Goal: Use online tool/utility: Utilize a website feature to perform a specific function

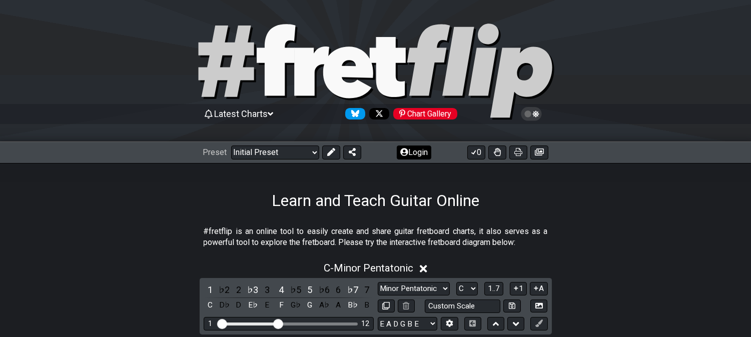
click at [337, 150] on button at bounding box center [331, 153] width 18 height 14
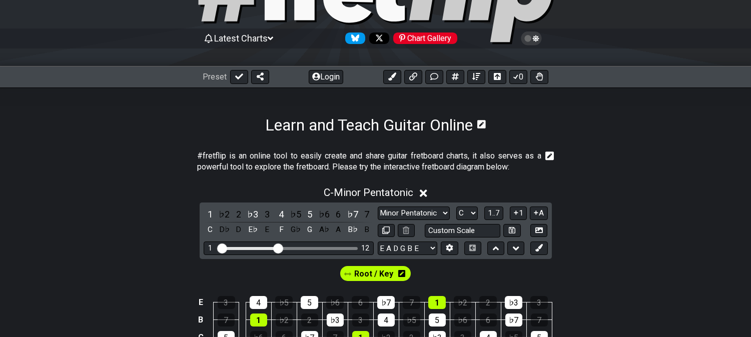
scroll to position [56, 0]
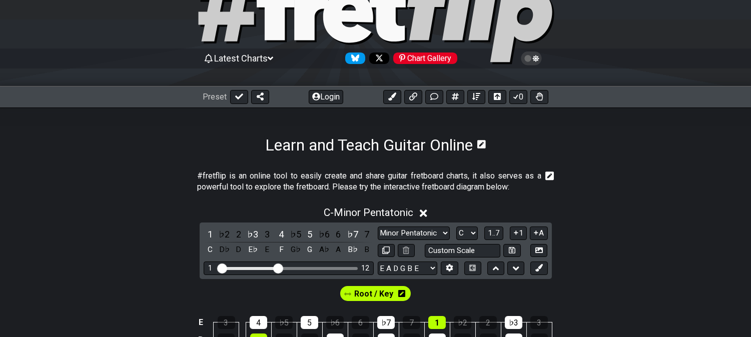
click at [253, 69] on div "Latest Charts Chart Gallery" at bounding box center [375, 69] width 751 height 36
click at [251, 63] on span "Latest Charts" at bounding box center [241, 58] width 54 height 11
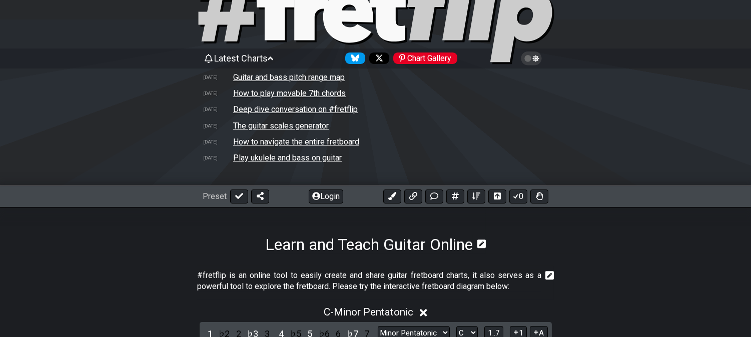
click at [247, 60] on span "Latest Charts" at bounding box center [241, 58] width 54 height 11
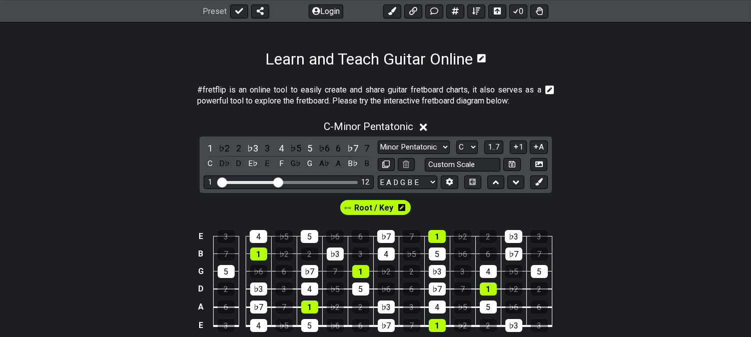
scroll to position [222, 0]
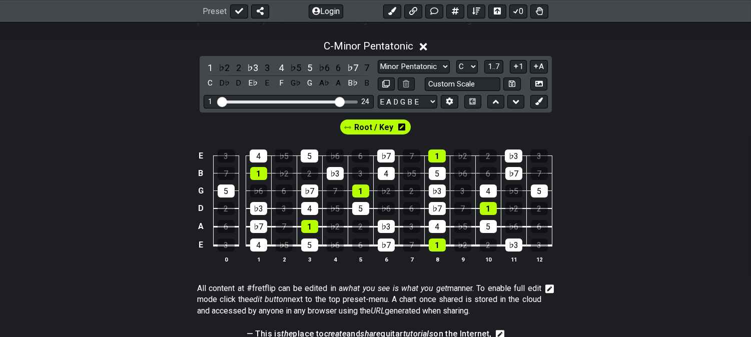
drag, startPoint x: 281, startPoint y: 98, endPoint x: 337, endPoint y: 91, distance: 56.4
click at [337, 101] on input "Visible fret range" at bounding box center [289, 101] width 142 height 0
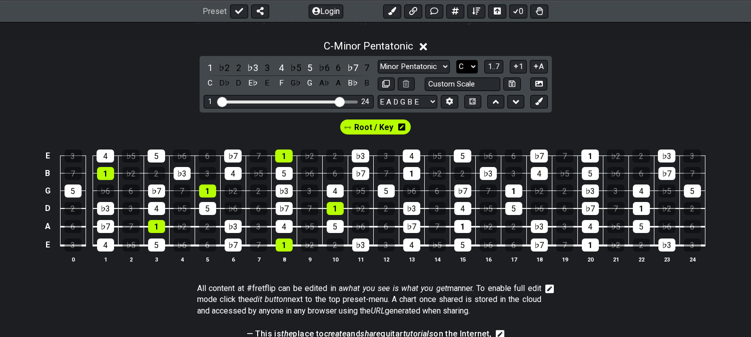
click at [457, 63] on select "A♭ A A♯ B♭ B C C♯ D♭ D D♯ E♭ E F F♯ G♭ G G♯" at bounding box center [467, 67] width 22 height 14
select select "A"
click at [456, 60] on select "A♭ A A♯ B♭ B C C♯ D♭ D D♯ E♭ E F F♯ G♭ G G♯" at bounding box center [467, 67] width 22 height 14
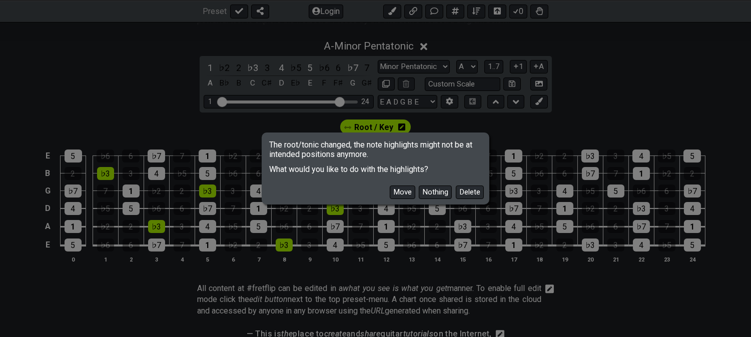
click at [464, 194] on button "Delete" at bounding box center [470, 193] width 28 height 14
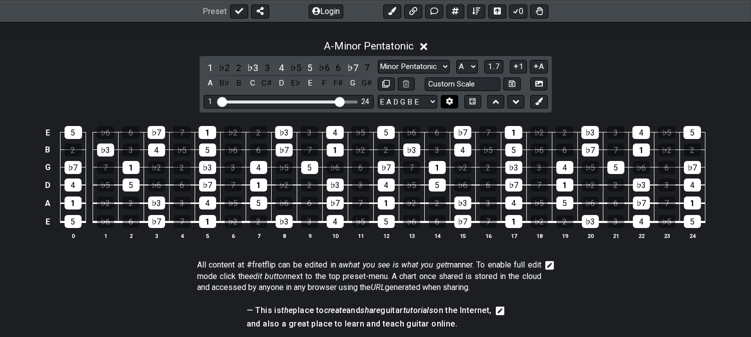
click at [447, 104] on icon at bounding box center [450, 102] width 8 height 8
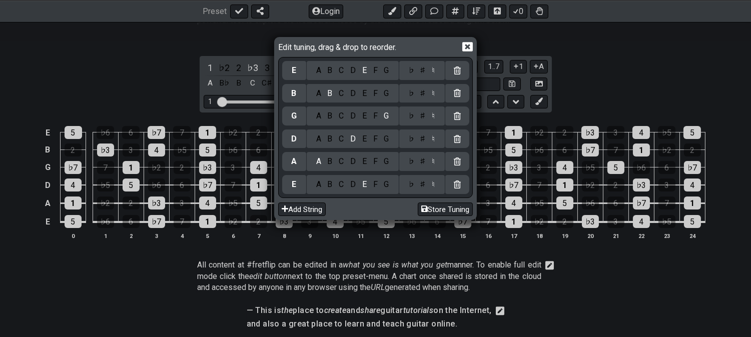
click at [411, 69] on div "♭" at bounding box center [411, 70] width 12 height 11
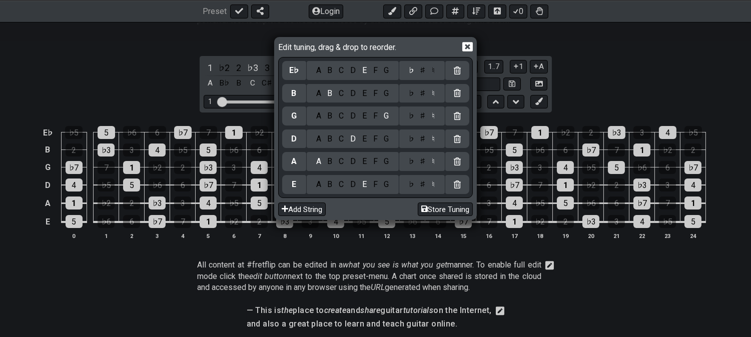
click at [472, 46] on icon at bounding box center [467, 47] width 11 height 10
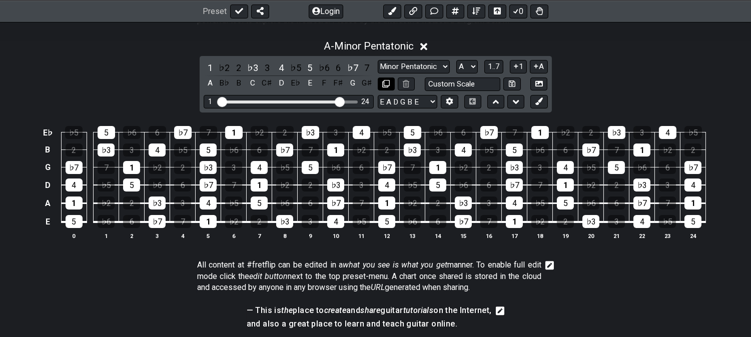
click at [381, 85] on button at bounding box center [386, 85] width 17 height 14
select select "A"
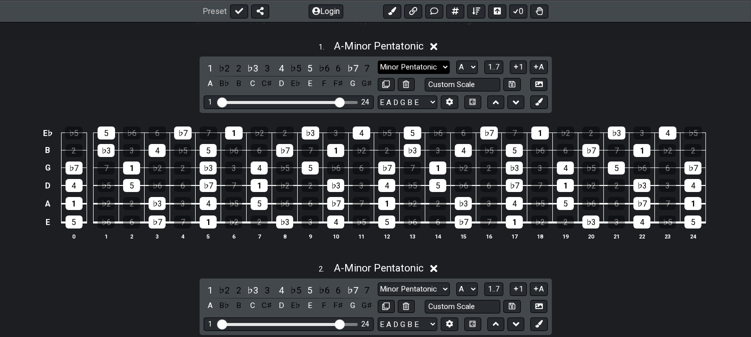
click at [411, 69] on select "Minor Pentatonic Click to edit Minor Pentatonic Major Pentatonic Minor Blues Ma…" at bounding box center [414, 68] width 72 height 14
select select "Minor / Aeolian"
click at [378, 61] on select "Minor Pentatonic Click to edit Minor Pentatonic Major Pentatonic Minor Blues Ma…" at bounding box center [414, 68] width 72 height 14
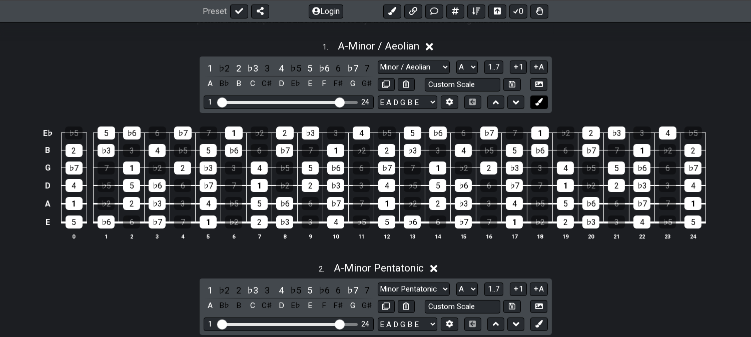
click at [542, 101] on icon at bounding box center [539, 102] width 8 height 8
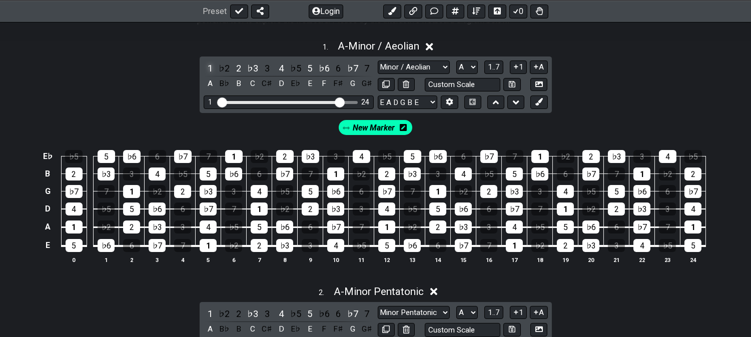
click at [209, 69] on div "1" at bounding box center [210, 69] width 13 height 14
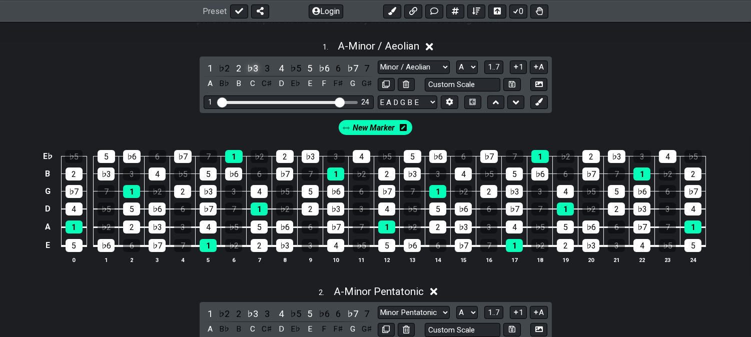
click at [249, 68] on div "♭3" at bounding box center [252, 69] width 13 height 14
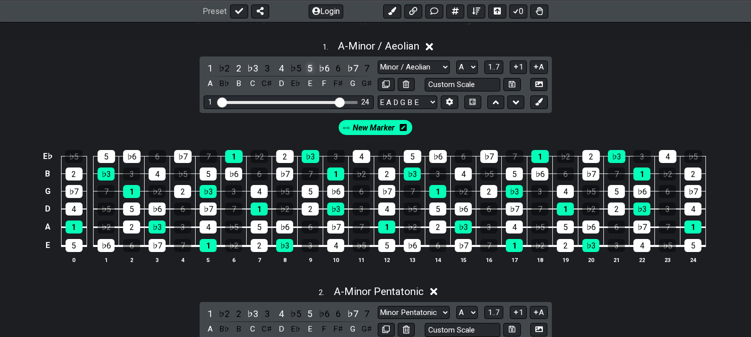
click at [309, 67] on div "5" at bounding box center [309, 69] width 13 height 14
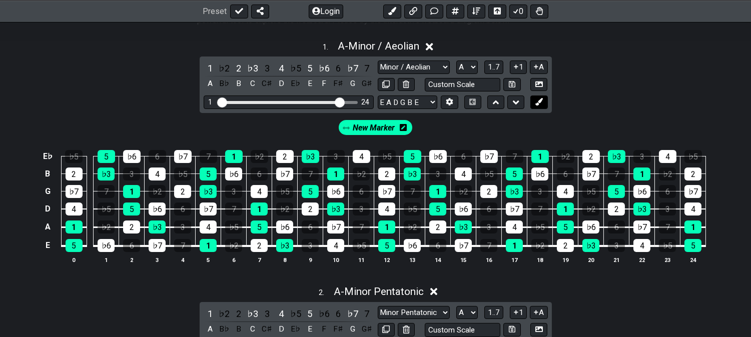
click at [539, 104] on icon at bounding box center [539, 102] width 8 height 8
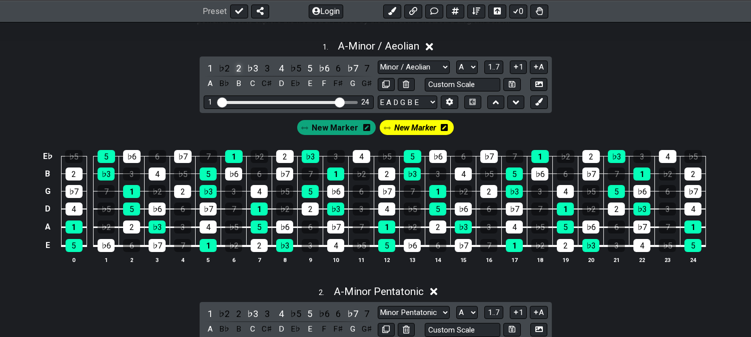
click at [238, 70] on div "2" at bounding box center [238, 69] width 13 height 14
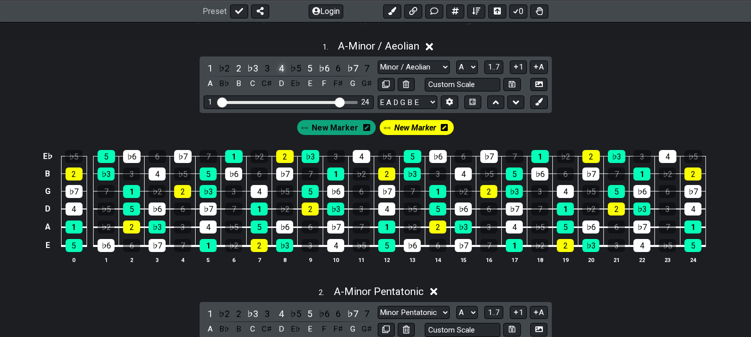
click at [277, 68] on div "4" at bounding box center [281, 69] width 13 height 14
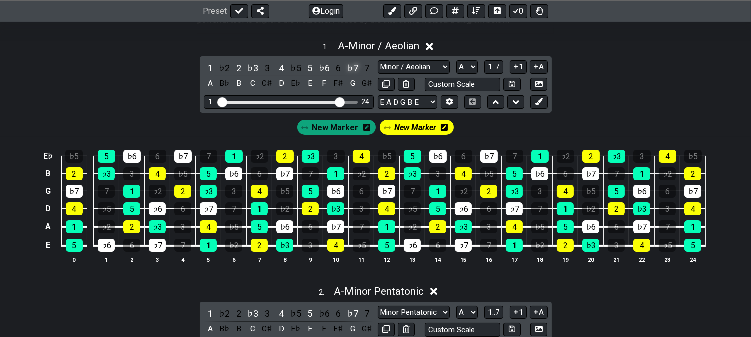
click at [349, 63] on div "♭7" at bounding box center [352, 69] width 13 height 14
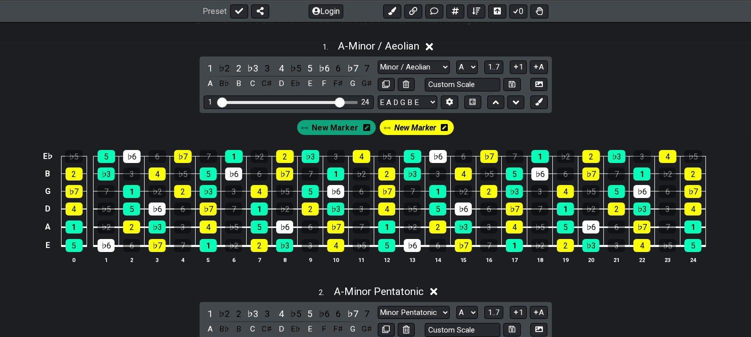
click at [422, 127] on span "New Marker" at bounding box center [415, 128] width 42 height 15
click at [538, 101] on icon at bounding box center [539, 102] width 8 height 8
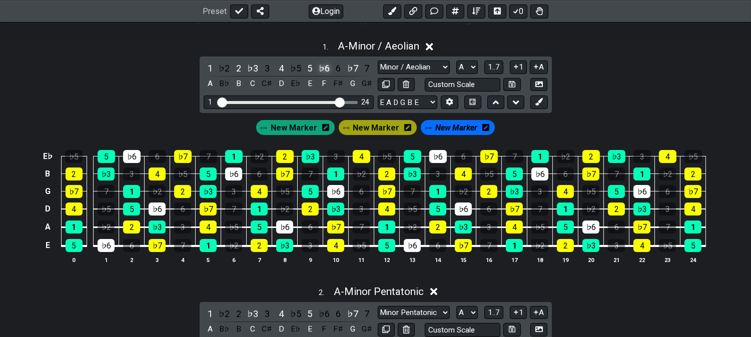
click at [324, 68] on div "♭6" at bounding box center [324, 69] width 13 height 14
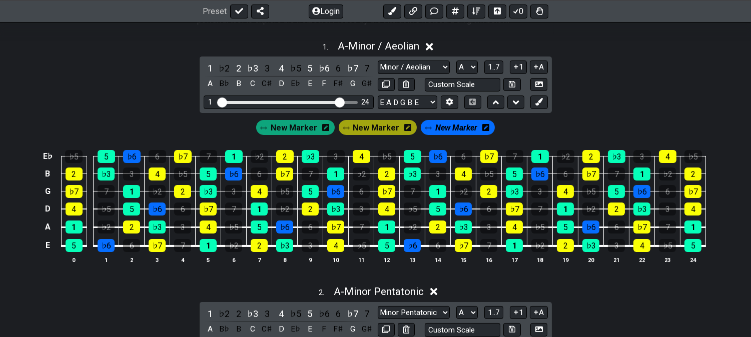
click at [484, 127] on icon at bounding box center [485, 128] width 7 height 8
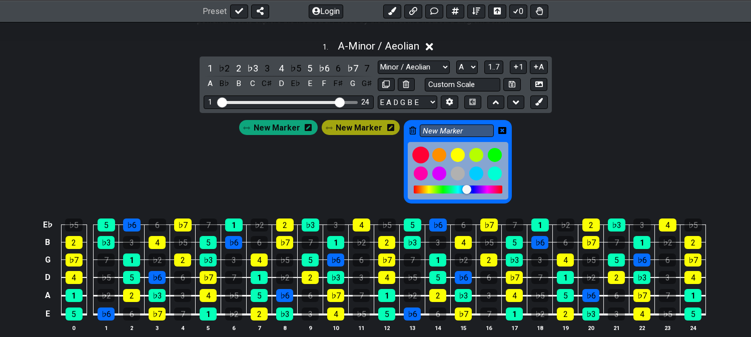
click at [416, 155] on div at bounding box center [420, 155] width 17 height 17
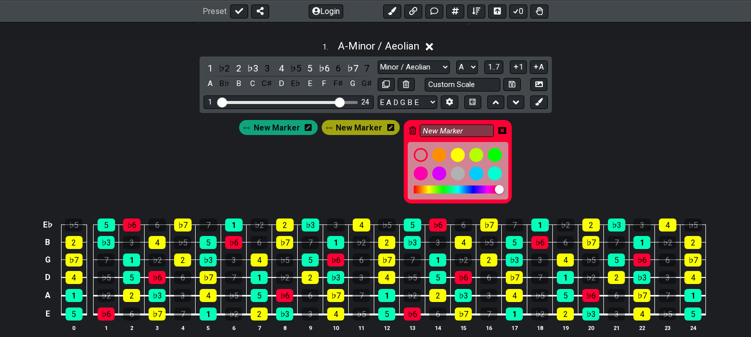
click at [498, 128] on icon at bounding box center [502, 130] width 8 height 7
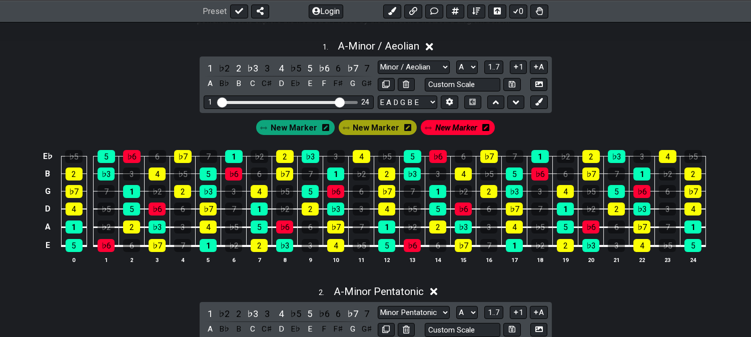
click at [459, 127] on span "New Marker" at bounding box center [456, 128] width 42 height 15
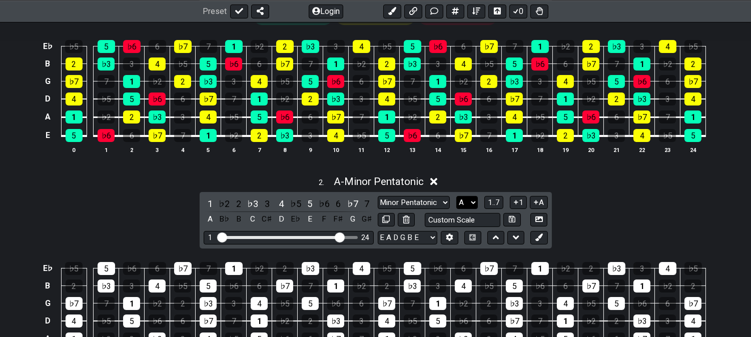
scroll to position [444, 0]
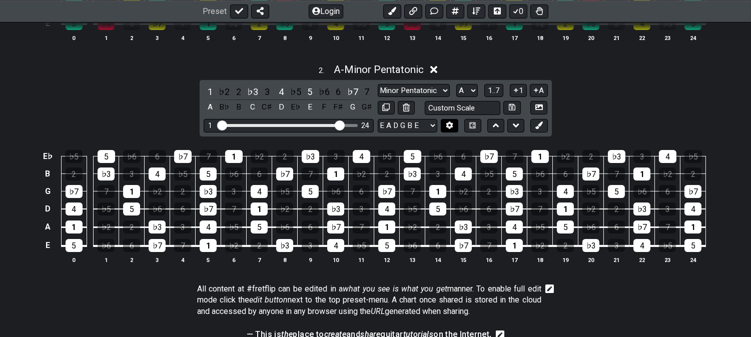
click at [446, 126] on icon at bounding box center [450, 126] width 8 height 8
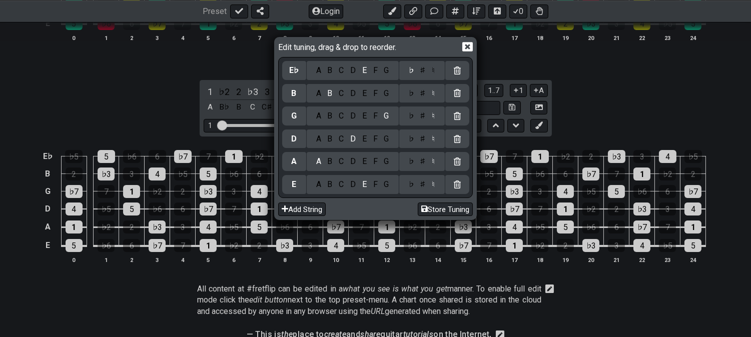
click at [412, 92] on div "♭" at bounding box center [411, 93] width 12 height 11
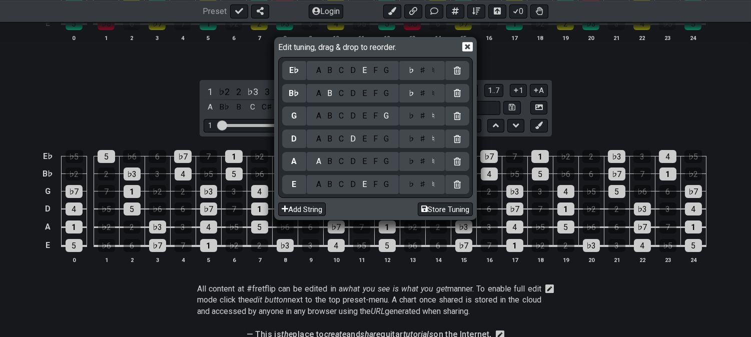
click at [468, 45] on icon at bounding box center [467, 47] width 11 height 11
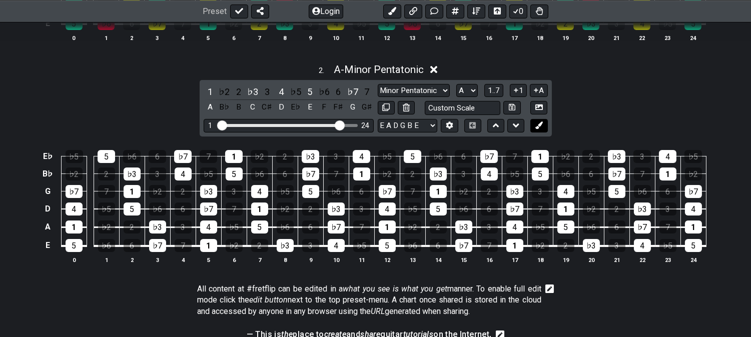
click at [541, 123] on icon at bounding box center [539, 126] width 8 height 8
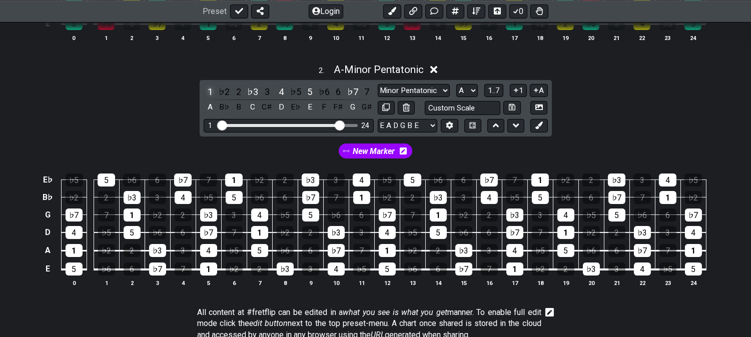
click at [209, 87] on div "1" at bounding box center [210, 92] width 13 height 14
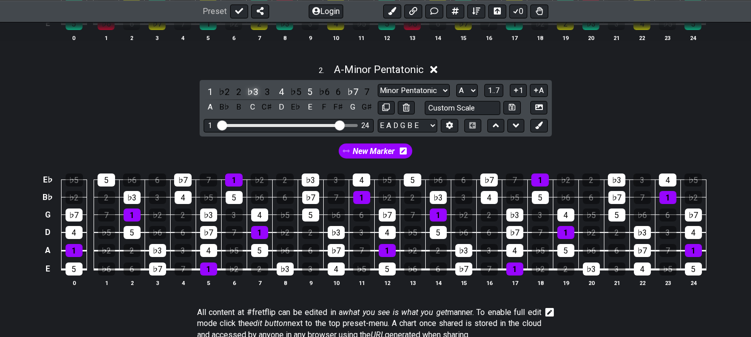
click at [248, 89] on div "♭3" at bounding box center [252, 92] width 13 height 14
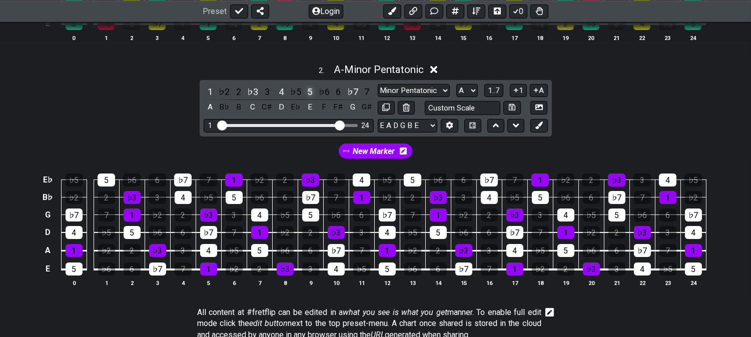
click at [312, 89] on div "5" at bounding box center [309, 92] width 13 height 14
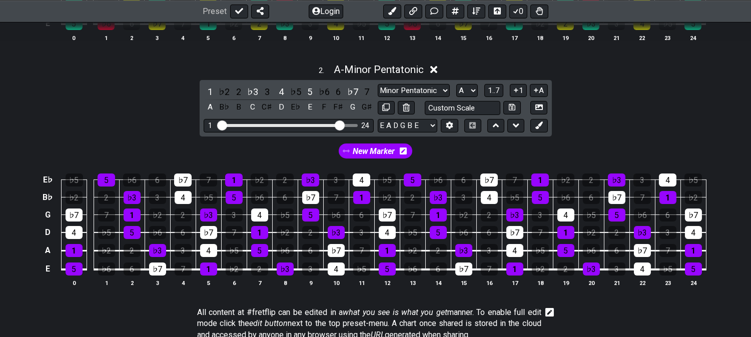
click at [364, 147] on span "New Marker" at bounding box center [374, 151] width 42 height 15
click at [407, 106] on icon at bounding box center [406, 108] width 7 height 8
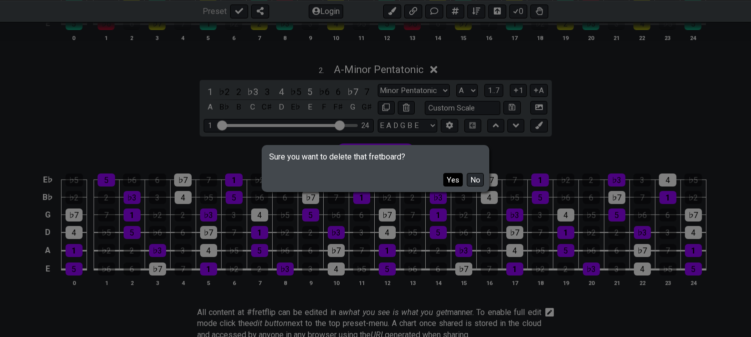
click at [460, 178] on button "Yes" at bounding box center [453, 180] width 20 height 14
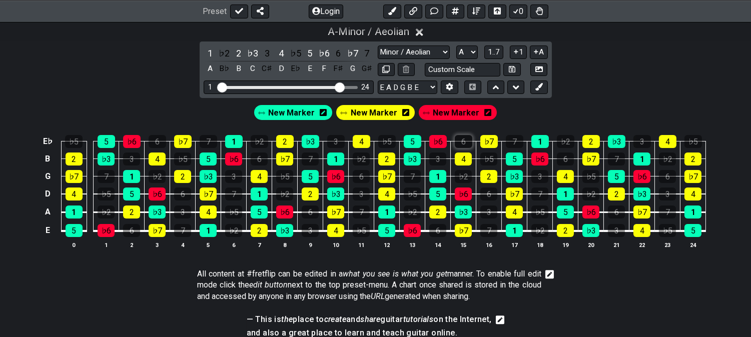
scroll to position [222, 0]
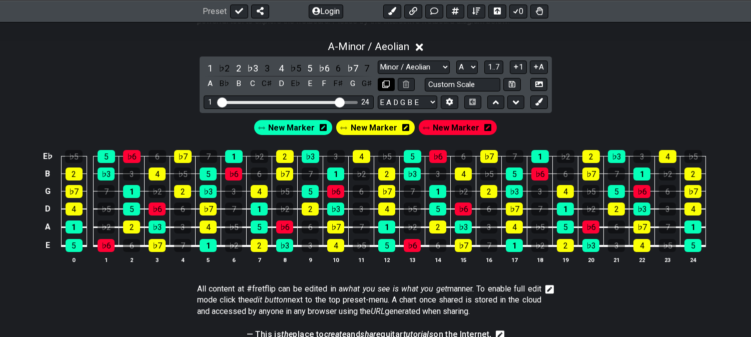
click at [385, 79] on button at bounding box center [386, 85] width 17 height 14
select select "Minor / Aeolian"
select select "A"
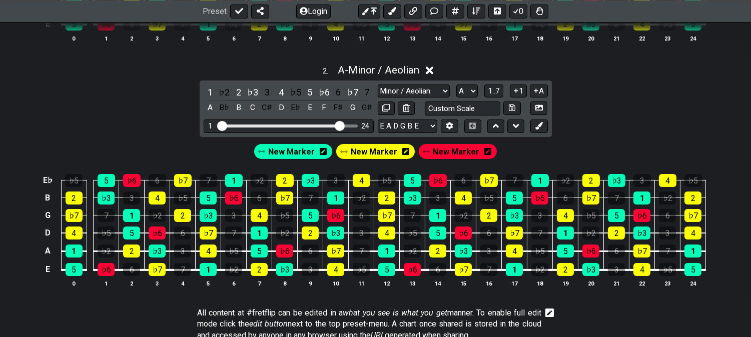
scroll to position [388, 0]
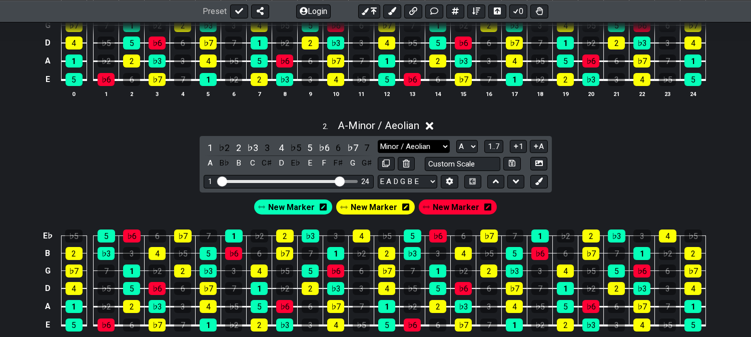
click at [412, 146] on select "Minor Pentatonic Click to edit Minor Pentatonic Major Pentatonic Minor Blues Ma…" at bounding box center [414, 147] width 72 height 14
select select "Mixolydian"
click at [378, 140] on select "Minor Pentatonic Click to edit Minor Pentatonic Major Pentatonic Minor Blues Ma…" at bounding box center [414, 147] width 72 height 14
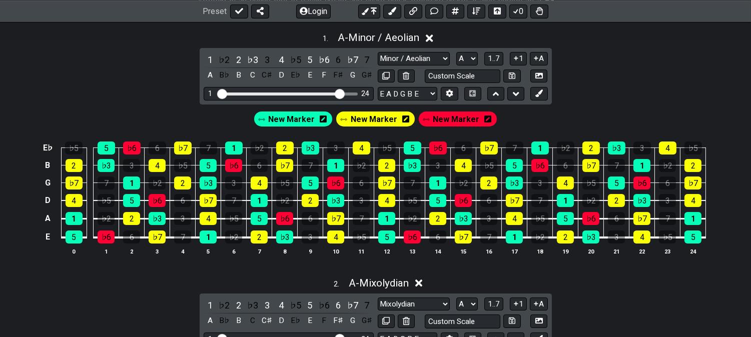
scroll to position [333, 0]
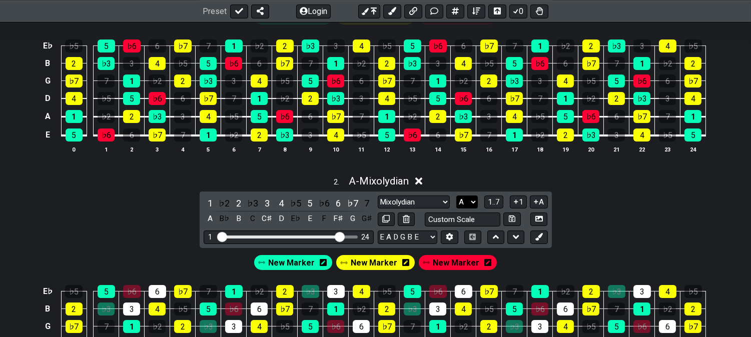
click at [468, 204] on select "A♭ A A♯ B♭ B C C♯ D♭ D D♯ E♭ E F F♯ G♭ G G♯" at bounding box center [467, 203] width 22 height 14
click at [456, 196] on select "A♭ A A♯ B♭ B C C♯ D♭ D D♯ E♭ E F F♯ G♭ G G♯" at bounding box center [467, 203] width 22 height 14
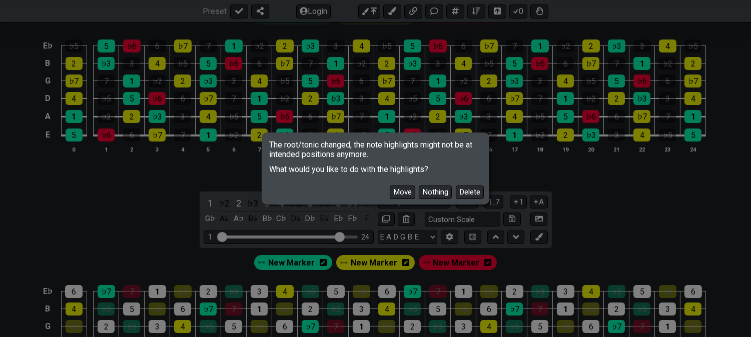
click at [474, 201] on div "Move Nothing Delete" at bounding box center [376, 188] width 224 height 29
click at [471, 195] on button "Delete" at bounding box center [470, 193] width 28 height 14
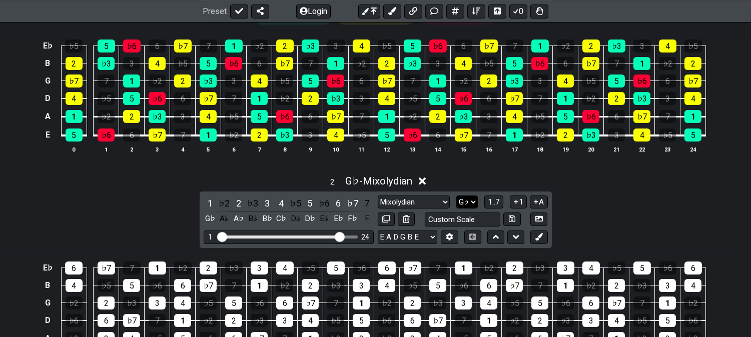
click at [468, 198] on select "A♭ A A♯ B♭ B C C♯ D♭ D D♯ E♭ E F F♯ G♭ G G♯" at bounding box center [467, 203] width 22 height 14
select select "A"
click at [456, 196] on select "A♭ A A♯ B♭ B C C♯ D♭ D D♯ E♭ E F F♯ G♭ G G♯" at bounding box center [467, 203] width 22 height 14
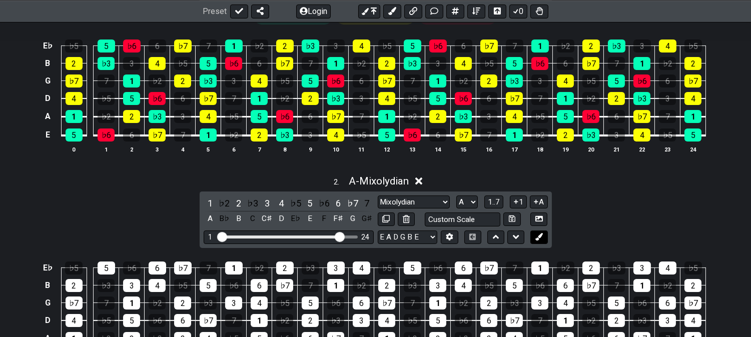
click at [542, 237] on icon at bounding box center [539, 237] width 8 height 8
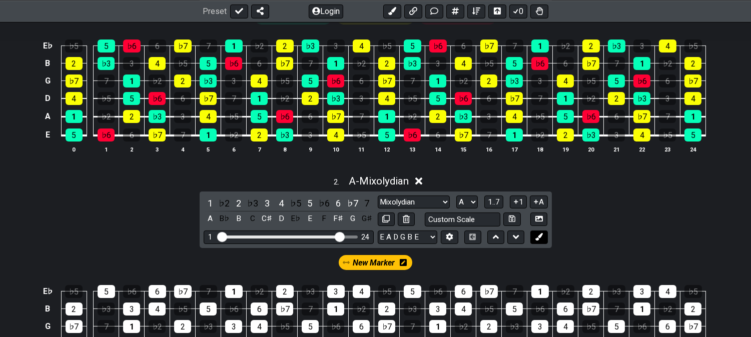
click at [543, 237] on button at bounding box center [538, 238] width 17 height 14
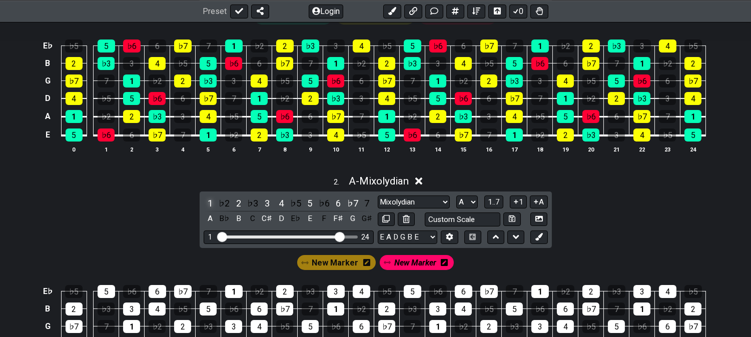
click at [207, 201] on div "1" at bounding box center [210, 204] width 13 height 14
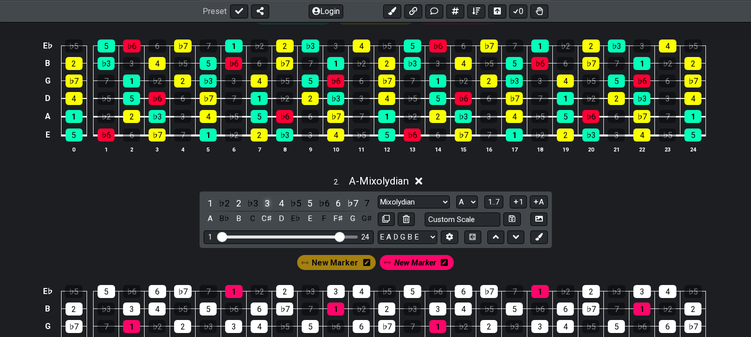
click at [262, 202] on div "3" at bounding box center [267, 204] width 13 height 14
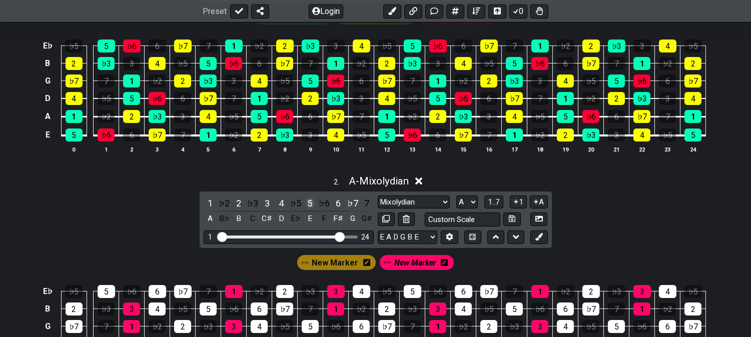
click at [305, 203] on div "5" at bounding box center [309, 204] width 13 height 14
click at [313, 259] on span "New Marker" at bounding box center [335, 263] width 47 height 15
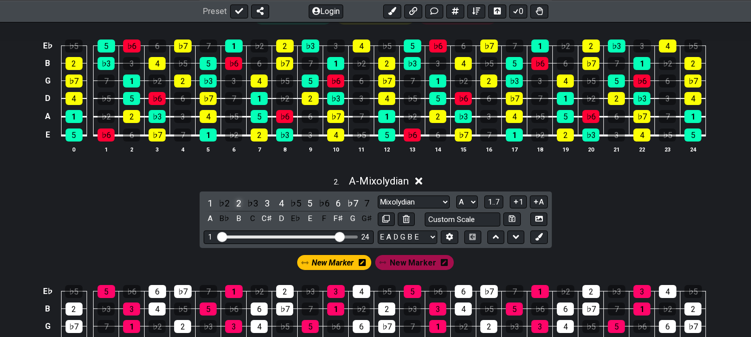
click at [238, 202] on div "2" at bounding box center [238, 204] width 13 height 14
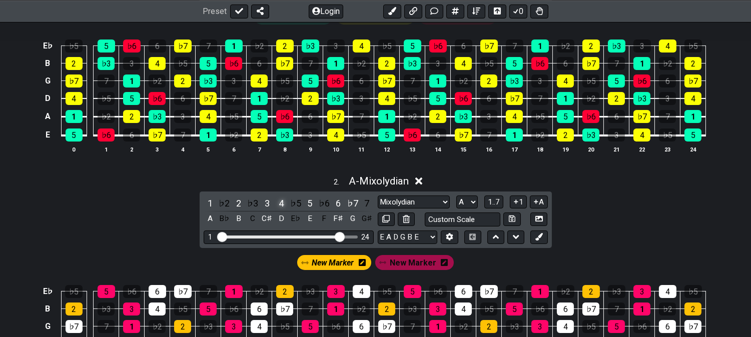
click at [280, 203] on div "4" at bounding box center [281, 204] width 13 height 14
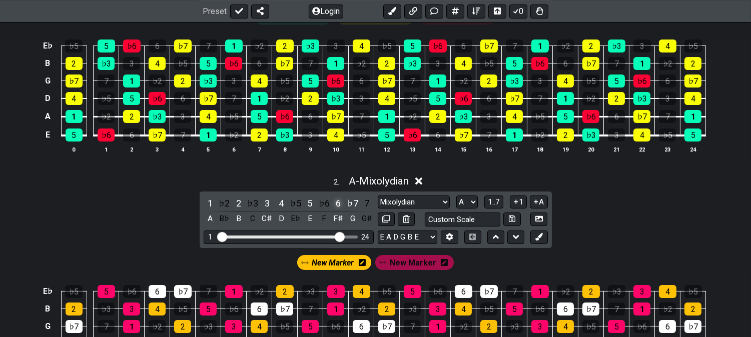
click at [338, 202] on div "6" at bounding box center [338, 204] width 13 height 14
click at [336, 266] on span "New Marker" at bounding box center [333, 263] width 42 height 15
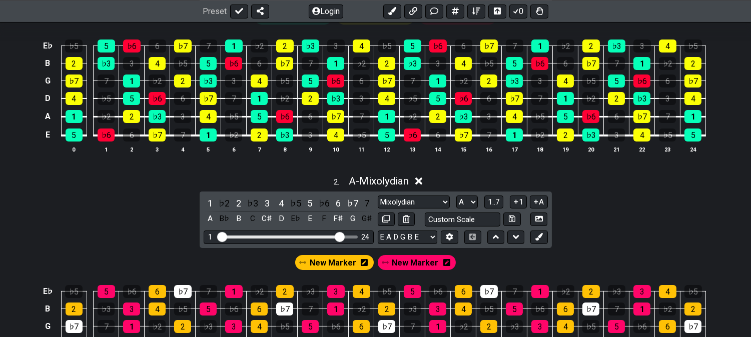
click at [551, 243] on div "2 . A - Mixolydian 1 ♭2 2 ♭3 3 4 ♭5 5 ♭6 6 ♭7 7 A B♭ B C C♯ D E♭ E F F♯ G G♯ Mi…" at bounding box center [375, 291] width 751 height 244
click at [544, 241] on button at bounding box center [538, 238] width 17 height 14
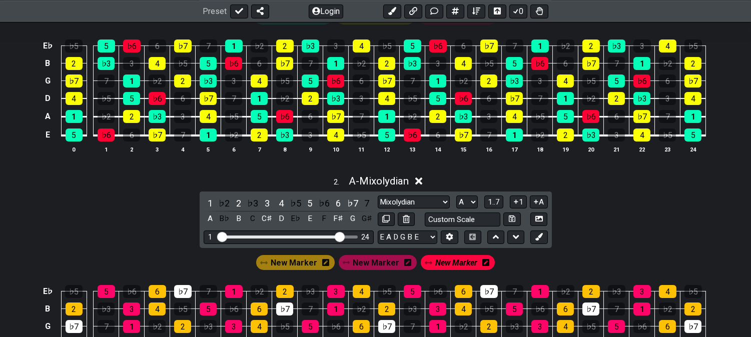
click at [491, 267] on div "New Marker" at bounding box center [458, 262] width 78 height 19
click at [484, 264] on icon at bounding box center [485, 262] width 7 height 7
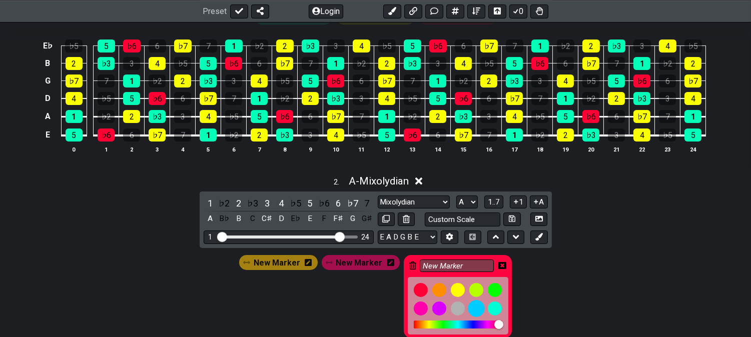
click at [473, 309] on div at bounding box center [476, 308] width 17 height 17
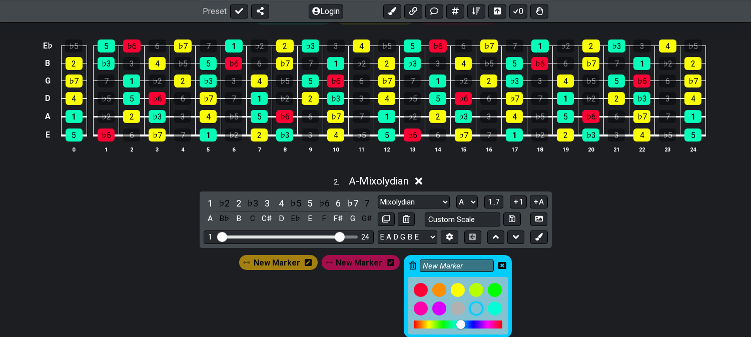
click at [498, 267] on icon at bounding box center [502, 266] width 8 height 8
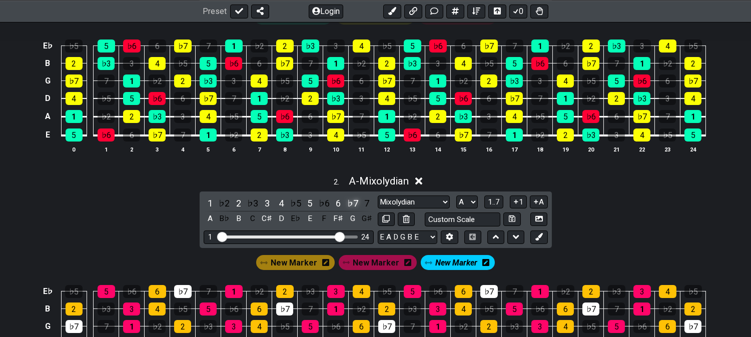
click at [352, 202] on div "♭7" at bounding box center [352, 204] width 13 height 14
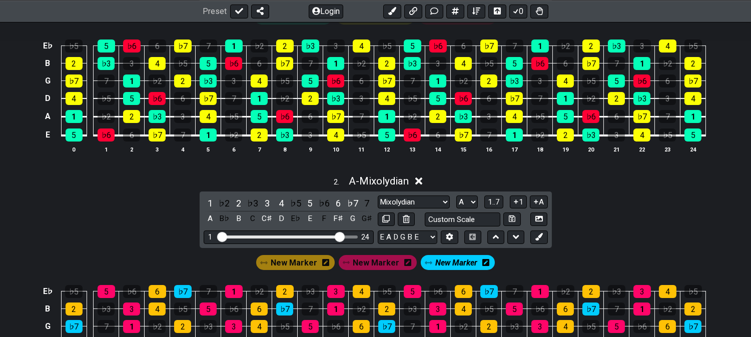
click at [441, 267] on span "New Marker" at bounding box center [456, 263] width 42 height 15
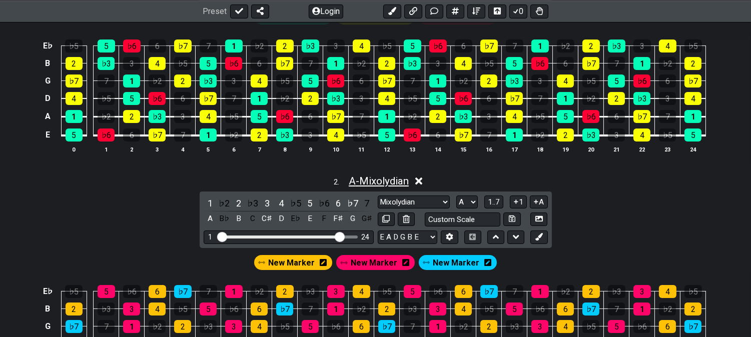
click at [398, 180] on span "A - Mixolydian" at bounding box center [379, 181] width 60 height 12
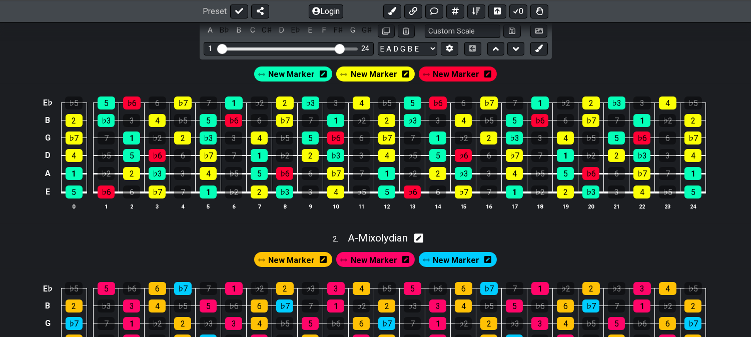
scroll to position [222, 0]
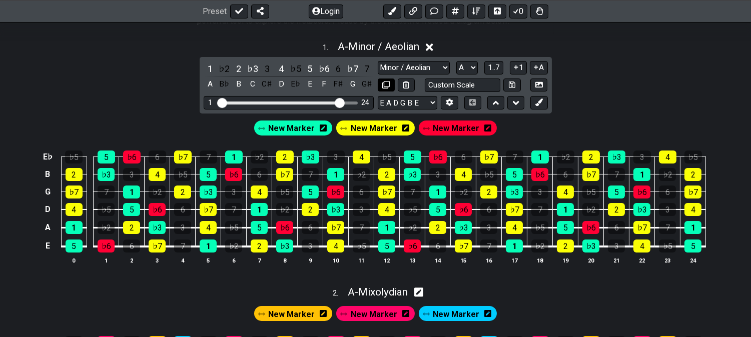
click at [386, 79] on button at bounding box center [386, 86] width 17 height 14
select select "Minor / Aeolian"
select select "A"
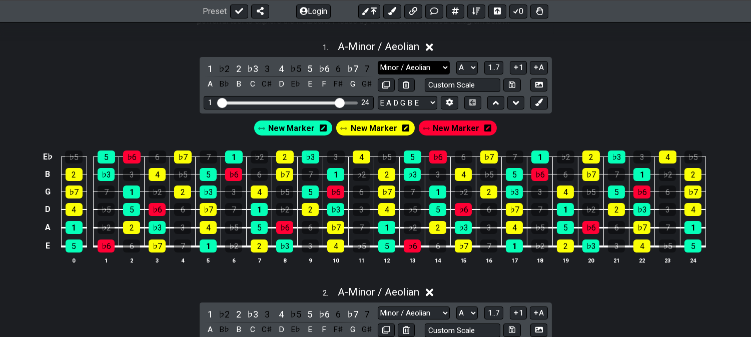
click at [402, 69] on select "Minor Pentatonic Click to edit Minor Pentatonic Major Pentatonic Minor Blues Ma…" at bounding box center [414, 68] width 72 height 14
select select "Major / [PERSON_NAME]"
click at [378, 61] on select "Minor Pentatonic Click to edit Minor Pentatonic Major Pentatonic Minor Blues Ma…" at bounding box center [414, 68] width 72 height 14
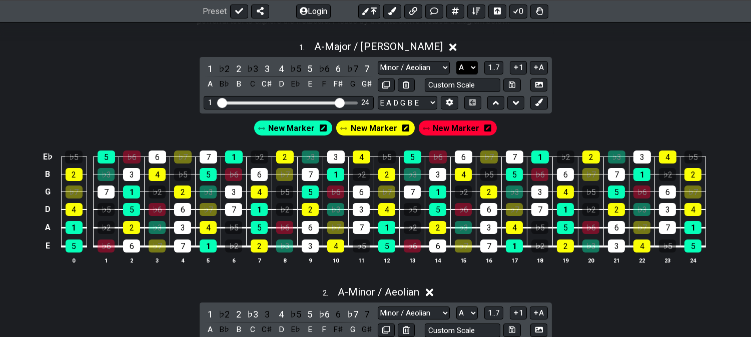
click at [466, 69] on select "A♭ A A♯ B♭ B C C♯ D♭ D D♯ E♭ E F F♯ G♭ G G♯" at bounding box center [467, 68] width 22 height 14
click at [456, 61] on select "A♭ A A♯ B♭ B C C♯ D♭ D D♯ E♭ E F F♯ G♭ G G♯" at bounding box center [467, 68] width 22 height 14
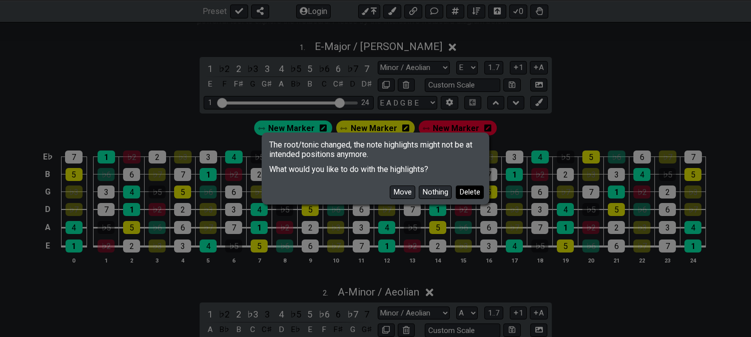
click at [468, 192] on button "Delete" at bounding box center [470, 193] width 28 height 14
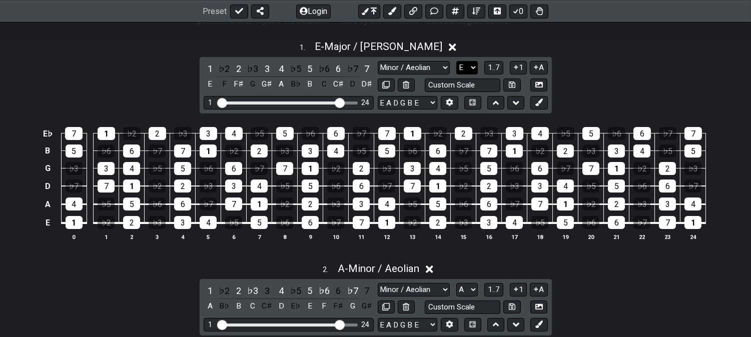
click at [464, 62] on select "A♭ A A♯ B♭ B C C♯ D♭ D D♯ E♭ E F F♯ G♭ G G♯" at bounding box center [467, 68] width 22 height 14
click at [456, 61] on select "A♭ A A♯ B♭ B C C♯ D♭ D D♯ E♭ E F F♯ G♭ G G♯" at bounding box center [467, 68] width 22 height 14
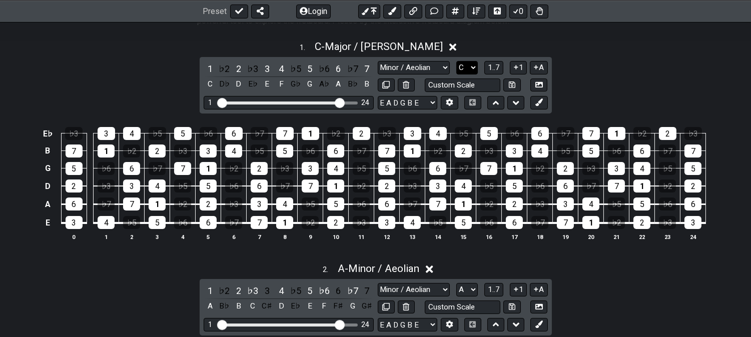
click at [467, 65] on select "A♭ A A♯ B♭ B C C♯ D♭ D D♯ E♭ E F F♯ G♭ G G♯" at bounding box center [467, 68] width 22 height 14
click at [456, 61] on select "A♭ A A♯ B♭ B C C♯ D♭ D D♯ E♭ E F F♯ G♭ G G♯" at bounding box center [467, 68] width 22 height 14
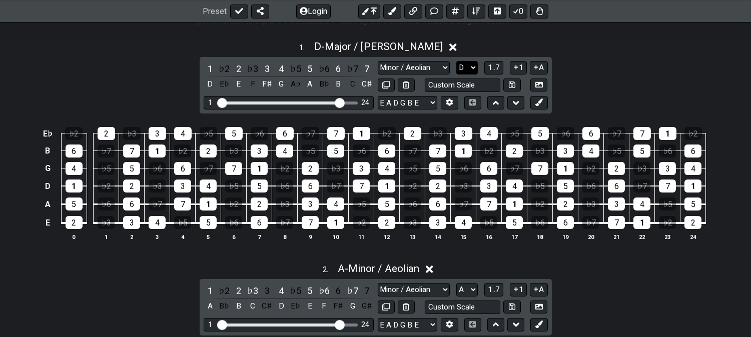
click at [467, 64] on select "A♭ A A♯ B♭ B C C♯ D♭ D D♯ E♭ E F F♯ G♭ G G♯" at bounding box center [467, 68] width 22 height 14
click at [456, 61] on select "A♭ A A♯ B♭ B C C♯ D♭ D D♯ E♭ E F F♯ G♭ G G♯" at bounding box center [467, 68] width 22 height 14
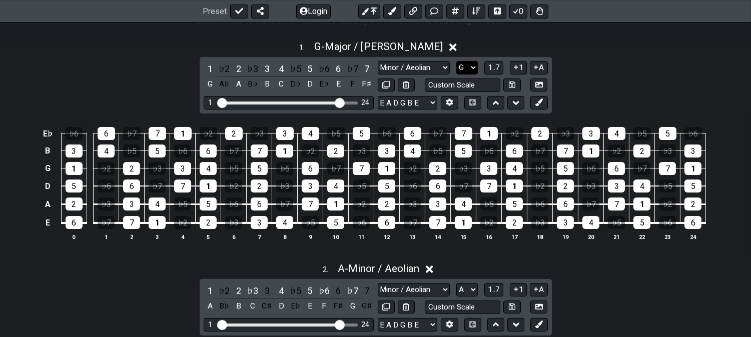
click at [461, 62] on select "A♭ A A♯ B♭ B C C♯ D♭ D D♯ E♭ E F F♯ G♭ G G♯" at bounding box center [467, 68] width 22 height 14
click at [456, 61] on select "A♭ A A♯ B♭ B C C♯ D♭ D D♯ E♭ E F F♯ G♭ G G♯" at bounding box center [467, 68] width 22 height 14
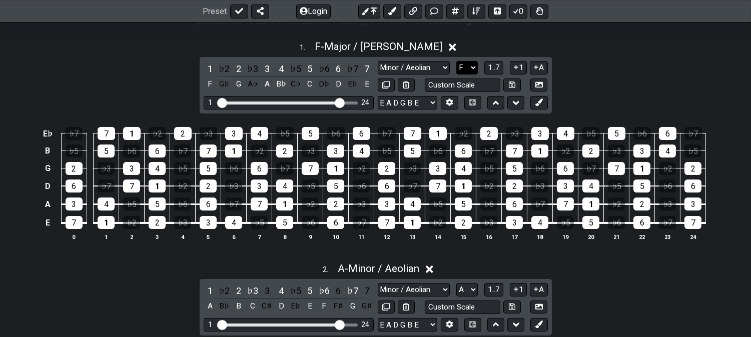
click at [464, 63] on select "A♭ A A♯ B♭ B C C♯ D♭ D D♯ E♭ E F F♯ G♭ G G♯" at bounding box center [467, 68] width 22 height 14
click at [456, 61] on select "A♭ A A♯ B♭ B C C♯ D♭ D D♯ E♭ E F F♯ G♭ G G♯" at bounding box center [467, 68] width 22 height 14
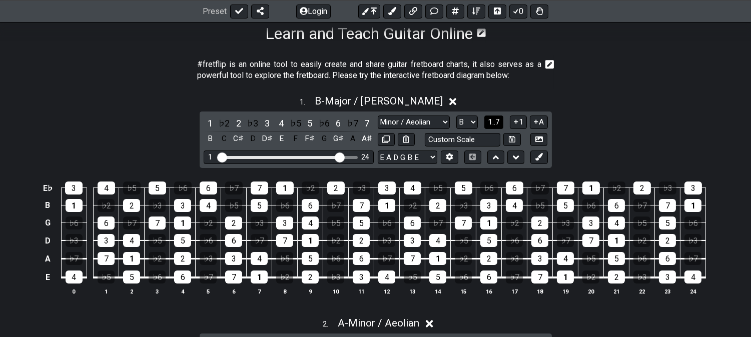
scroll to position [166, 0]
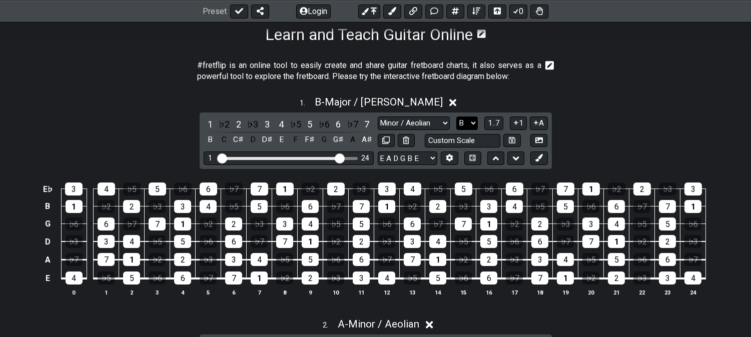
drag, startPoint x: 466, startPoint y: 122, endPoint x: 466, endPoint y: 128, distance: 6.0
click at [466, 122] on select "A♭ A A♯ B♭ B C C♯ D♭ D D♯ E♭ E F F♯ G♭ G G♯" at bounding box center [467, 124] width 22 height 14
select select "C"
click at [456, 117] on select "A♭ A A♯ B♭ B C C♯ D♭ D D♯ E♭ E F F♯ G♭ G G♯" at bounding box center [467, 124] width 22 height 14
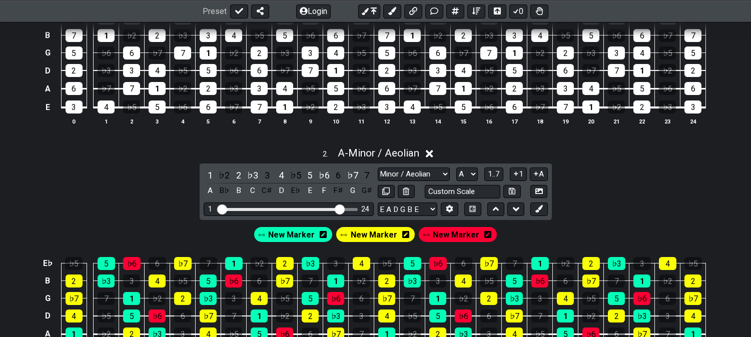
scroll to position [222, 0]
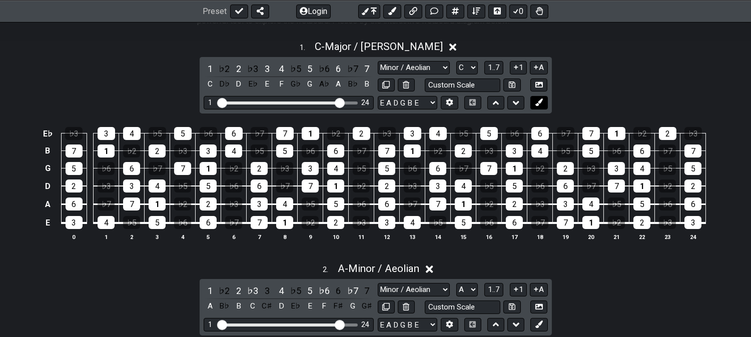
click at [539, 105] on icon at bounding box center [539, 103] width 8 height 8
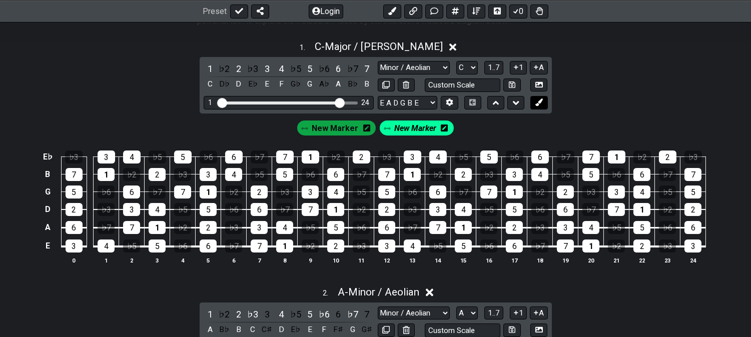
click at [539, 105] on icon at bounding box center [539, 103] width 8 height 8
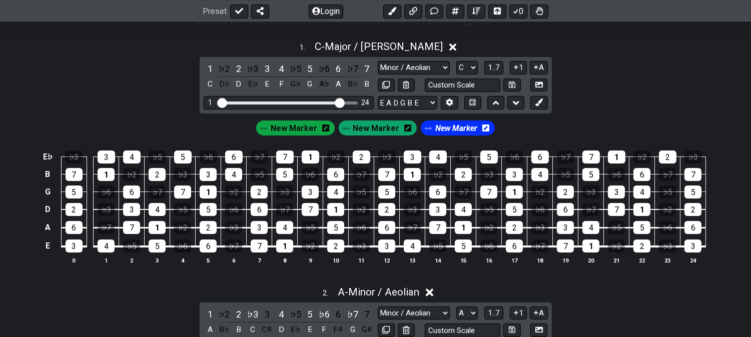
click at [328, 133] on icon at bounding box center [325, 128] width 7 height 15
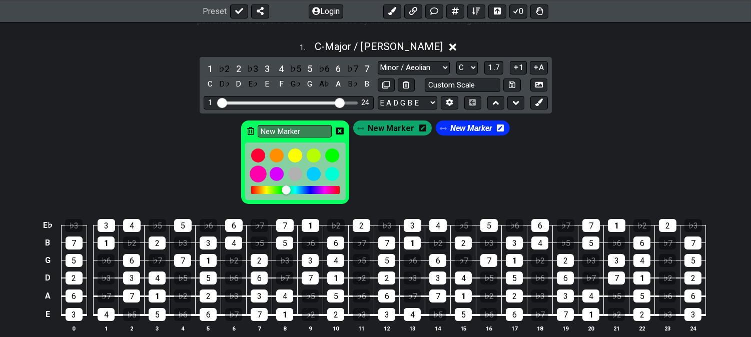
click at [258, 171] on div at bounding box center [258, 174] width 17 height 17
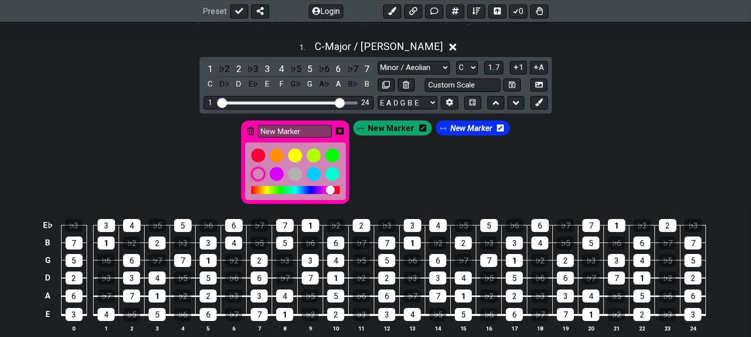
click at [458, 124] on span "New Marker" at bounding box center [471, 128] width 42 height 15
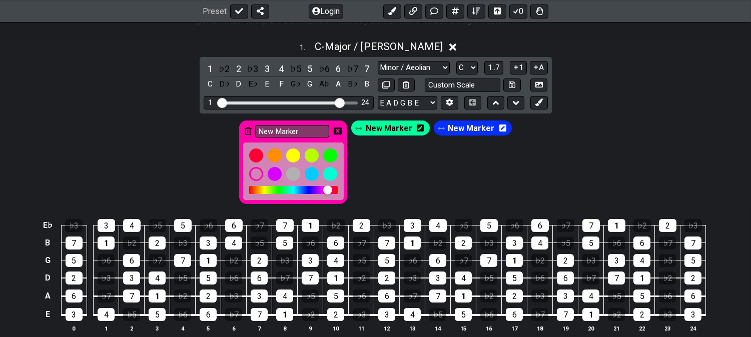
click at [346, 132] on div "New Marker" at bounding box center [293, 163] width 108 height 84
click at [339, 129] on icon at bounding box center [338, 131] width 8 height 7
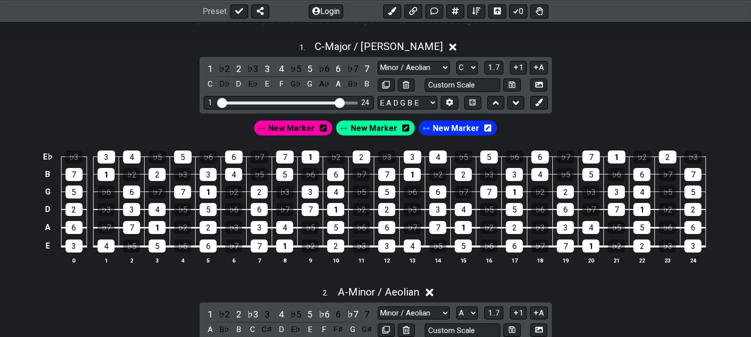
click at [284, 124] on span "New Marker" at bounding box center [291, 128] width 47 height 15
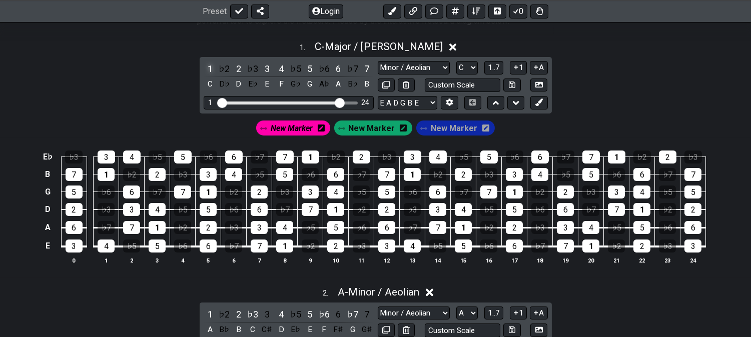
drag, startPoint x: 209, startPoint y: 62, endPoint x: 214, endPoint y: 66, distance: 6.8
click at [209, 62] on div "1" at bounding box center [210, 69] width 13 height 14
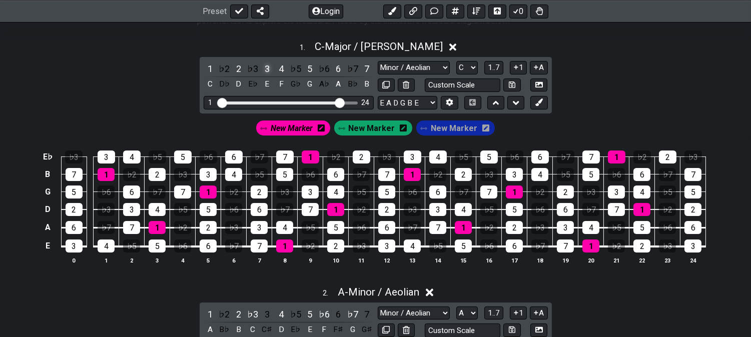
click at [267, 64] on div "3" at bounding box center [267, 69] width 13 height 14
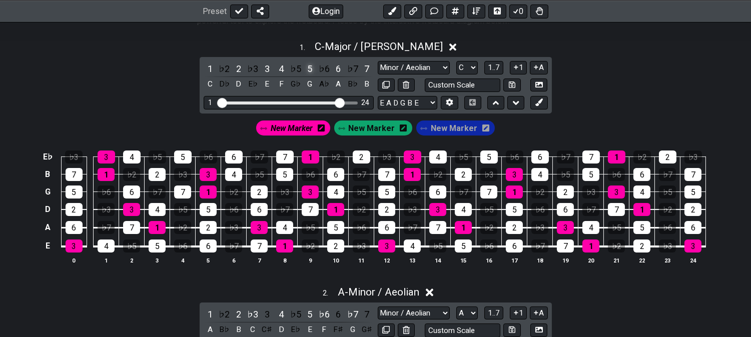
click at [313, 67] on div "5" at bounding box center [309, 69] width 13 height 14
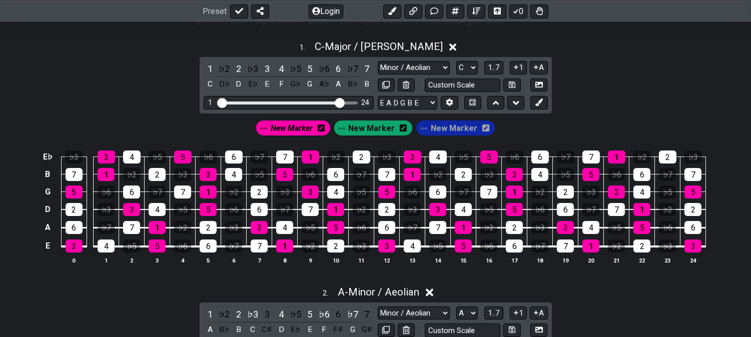
click at [394, 123] on div "New Marker" at bounding box center [373, 128] width 79 height 15
click at [378, 131] on span "New Marker" at bounding box center [372, 128] width 47 height 15
click at [238, 65] on div "2" at bounding box center [238, 69] width 13 height 14
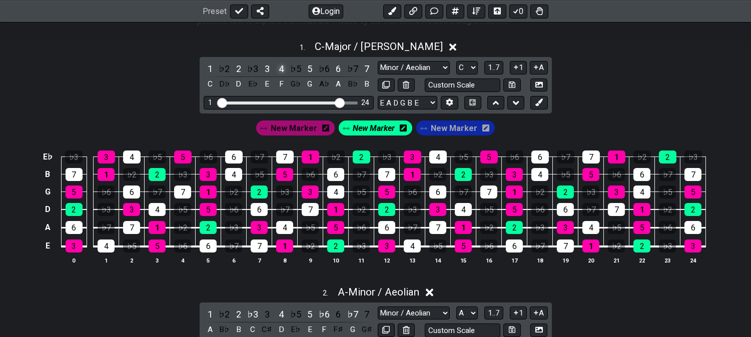
click at [279, 68] on div "4" at bounding box center [281, 69] width 13 height 14
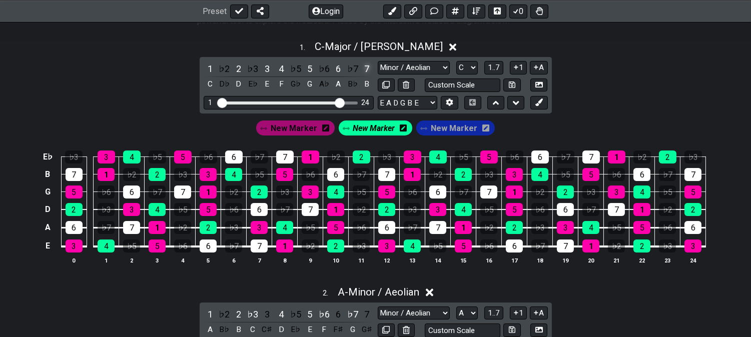
click at [364, 66] on div "7" at bounding box center [366, 69] width 13 height 14
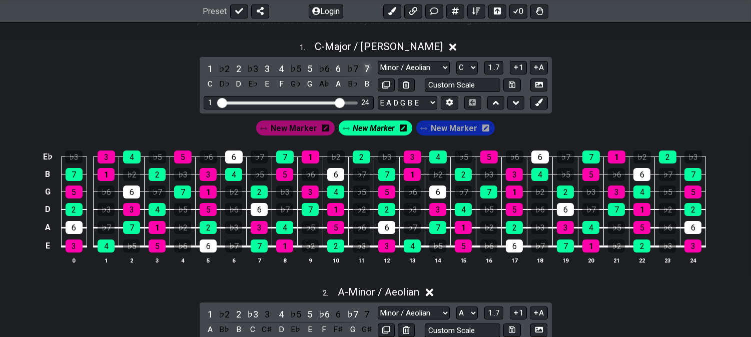
click at [364, 66] on div "7" at bounding box center [366, 69] width 13 height 14
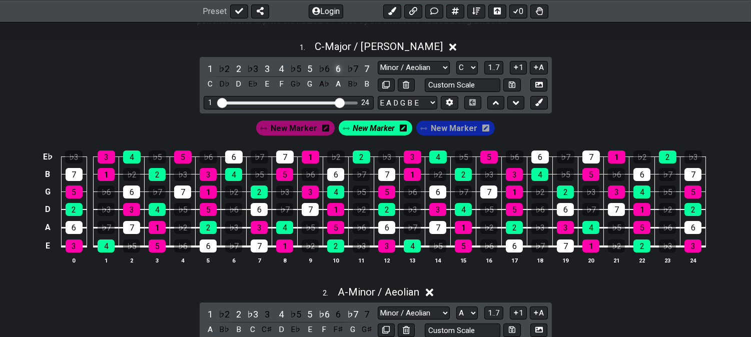
click at [338, 67] on div "6" at bounding box center [338, 69] width 13 height 14
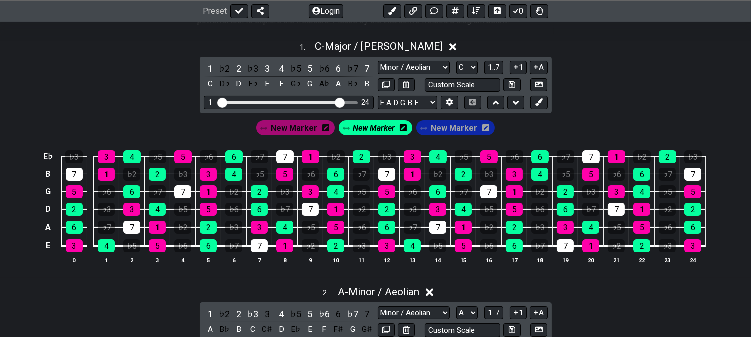
click at [373, 124] on span "New Marker" at bounding box center [374, 128] width 42 height 15
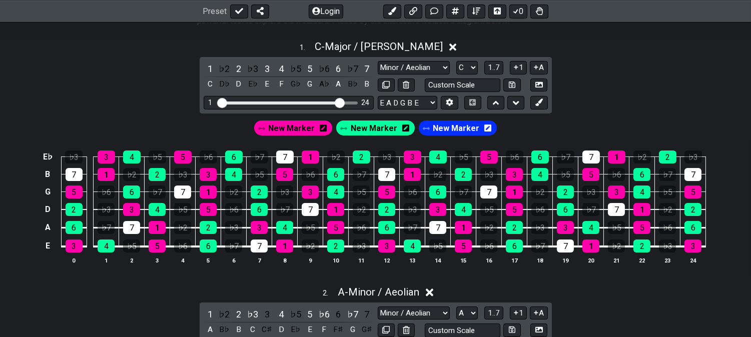
click at [449, 127] on span "New Marker" at bounding box center [456, 128] width 47 height 15
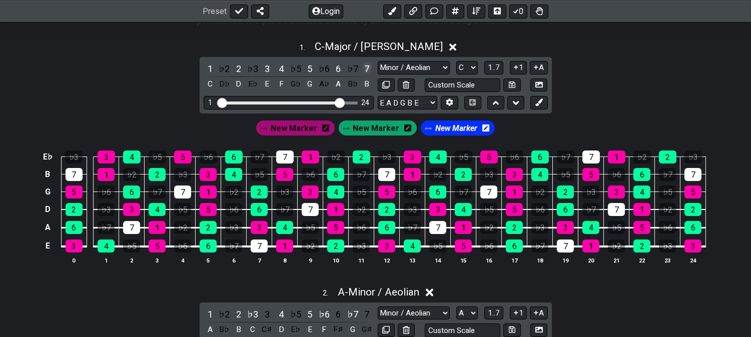
click at [369, 69] on div "7" at bounding box center [366, 69] width 13 height 14
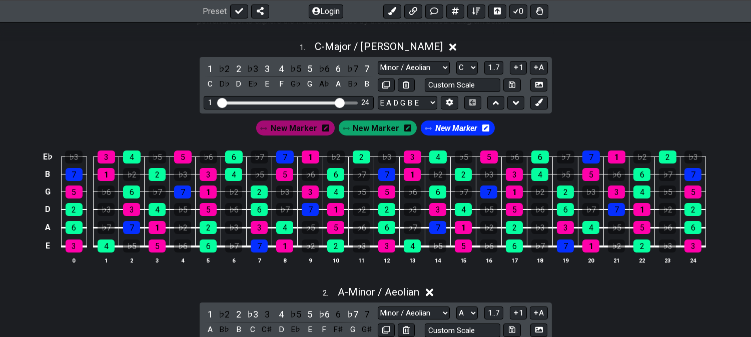
click at [449, 126] on span "New Marker" at bounding box center [456, 128] width 42 height 15
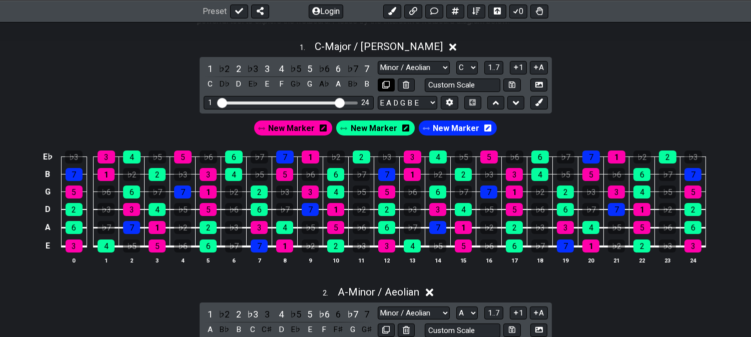
click at [383, 79] on button at bounding box center [386, 86] width 17 height 14
select select "Major / [PERSON_NAME]"
select select "C"
select select "Minor / Aeolian"
select select "A"
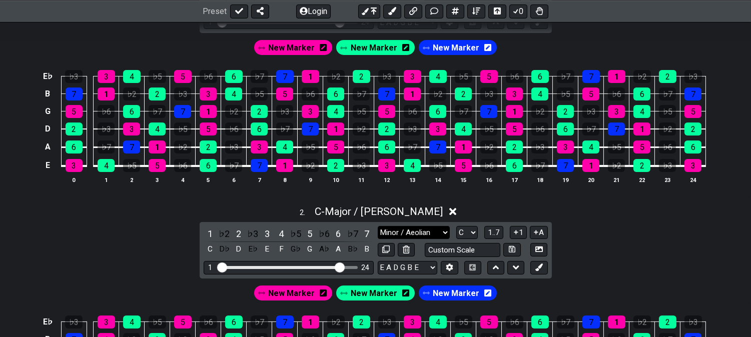
scroll to position [388, 0]
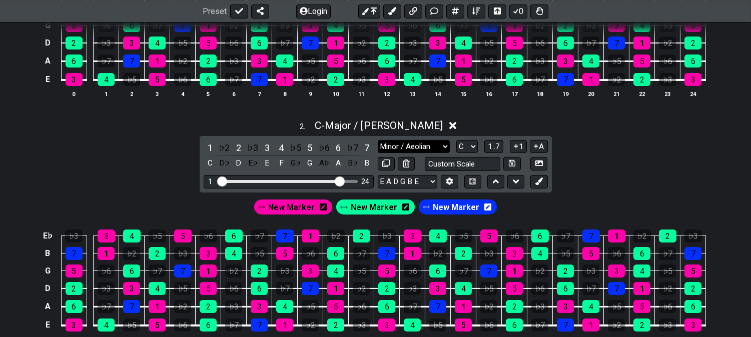
click at [409, 148] on select "Minor Pentatonic Click to edit Minor Pentatonic Major Pentatonic Minor Blues Ma…" at bounding box center [414, 147] width 72 height 14
select select "Dorian"
click at [378, 140] on select "Minor Pentatonic Click to edit Minor Pentatonic Major Pentatonic Minor Blues Ma…" at bounding box center [414, 147] width 72 height 14
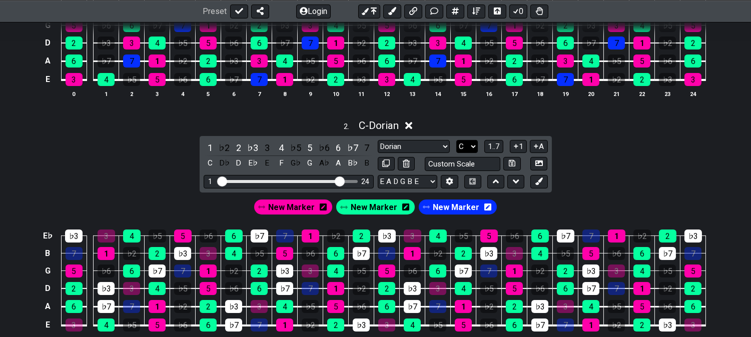
click at [473, 145] on select "A♭ A A♯ B♭ B C C♯ D♭ D D♯ E♭ E F F♯ G♭ G G♯" at bounding box center [467, 147] width 22 height 14
click at [456, 140] on select "A♭ A A♯ B♭ B C C♯ D♭ D D♯ E♭ E F F♯ G♭ G G♯" at bounding box center [467, 147] width 22 height 14
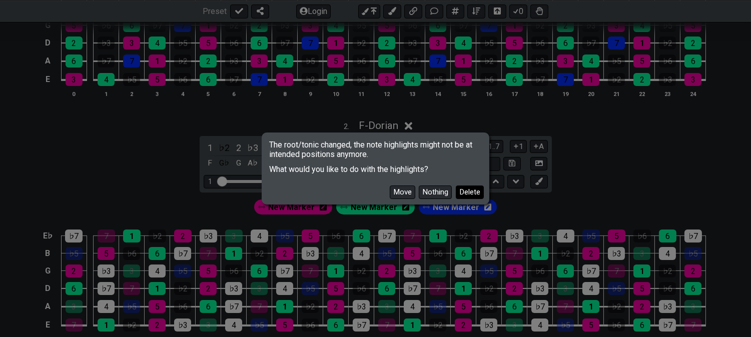
click at [471, 194] on button "Delete" at bounding box center [470, 193] width 28 height 14
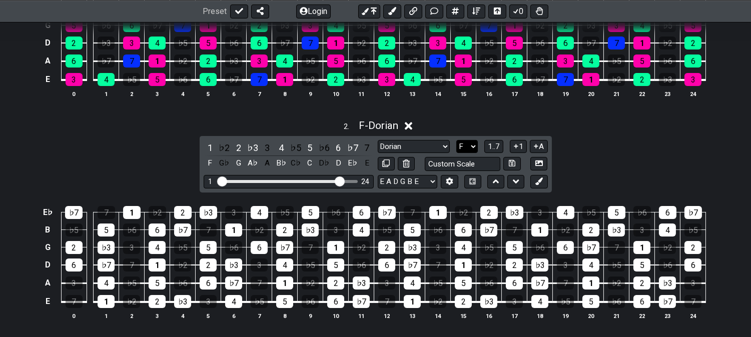
click at [463, 148] on select "A♭ A A♯ B♭ B C C♯ D♭ D D♯ E♭ E F F♯ G♭ G G♯" at bounding box center [467, 147] width 22 height 14
select select "C"
click at [456, 140] on select "A♭ A A♯ B♭ B C C♯ D♭ D D♯ E♭ E F F♯ G♭ G G♯" at bounding box center [467, 147] width 22 height 14
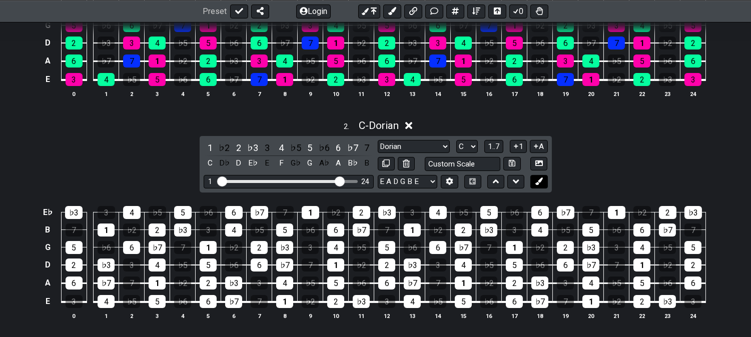
click at [543, 181] on button at bounding box center [538, 182] width 17 height 14
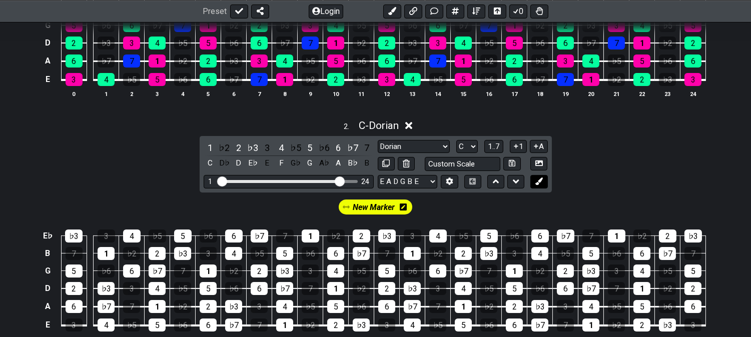
click at [543, 181] on button at bounding box center [538, 182] width 17 height 14
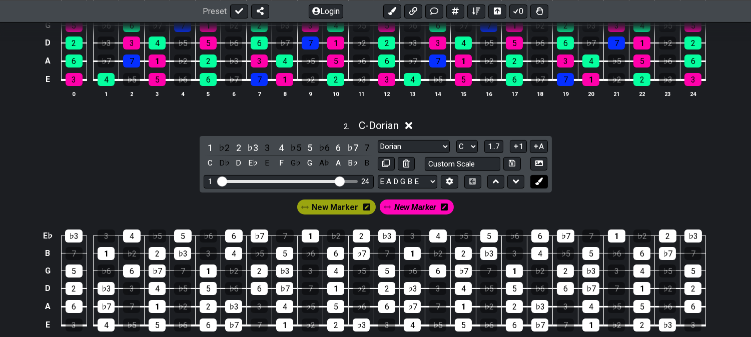
click at [543, 181] on button at bounding box center [538, 182] width 17 height 14
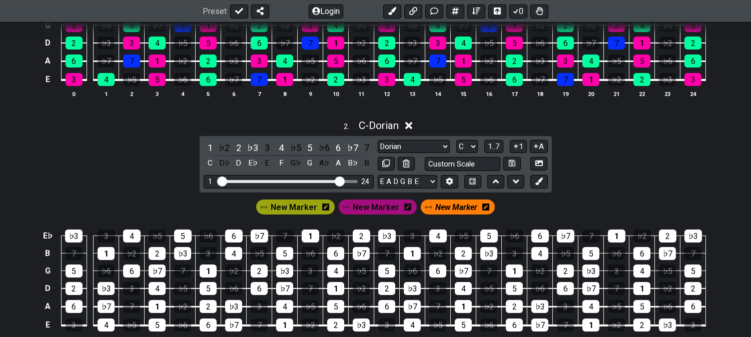
click at [355, 207] on div "New Marker New Marker New Marker" at bounding box center [375, 207] width 243 height 19
click at [276, 208] on span "New Marker" at bounding box center [294, 207] width 47 height 15
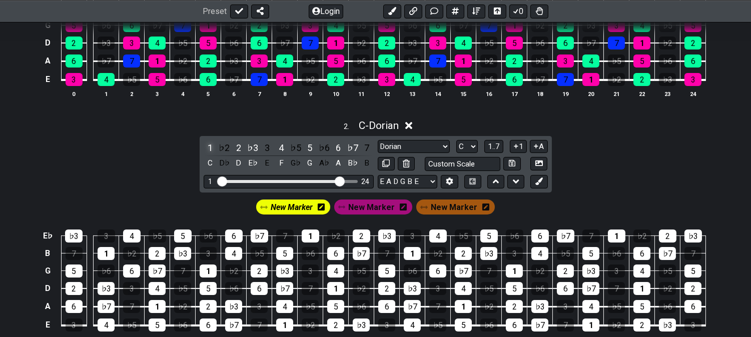
click at [208, 147] on div "1" at bounding box center [210, 148] width 13 height 14
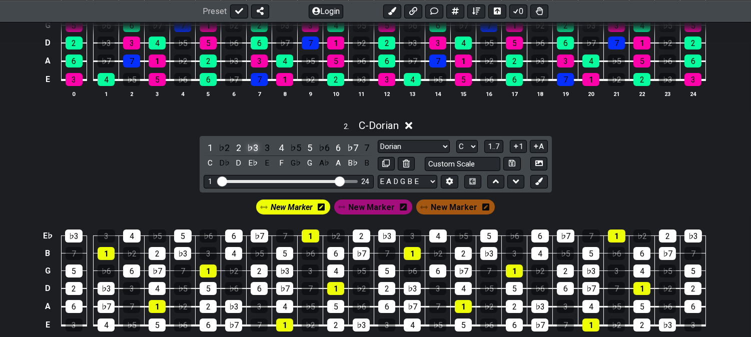
click at [254, 148] on div "♭3" at bounding box center [252, 148] width 13 height 14
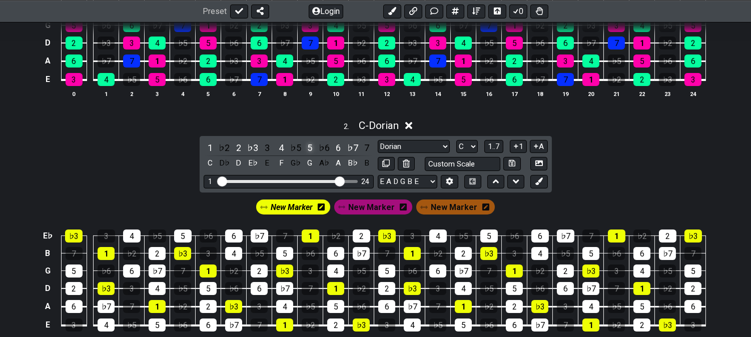
click at [307, 148] on div "5" at bounding box center [309, 148] width 13 height 14
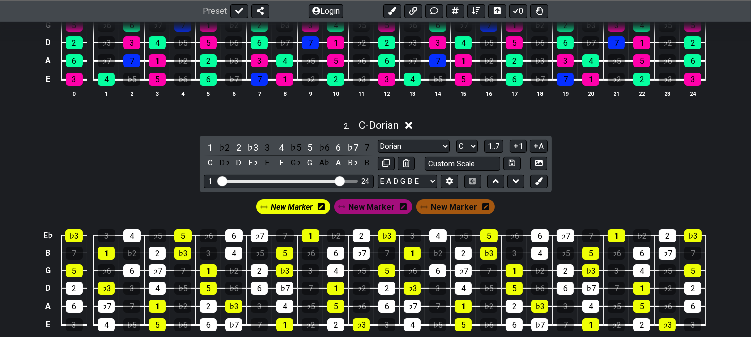
click at [363, 209] on span "New Marker" at bounding box center [372, 207] width 47 height 15
click at [234, 149] on div "2" at bounding box center [238, 148] width 13 height 14
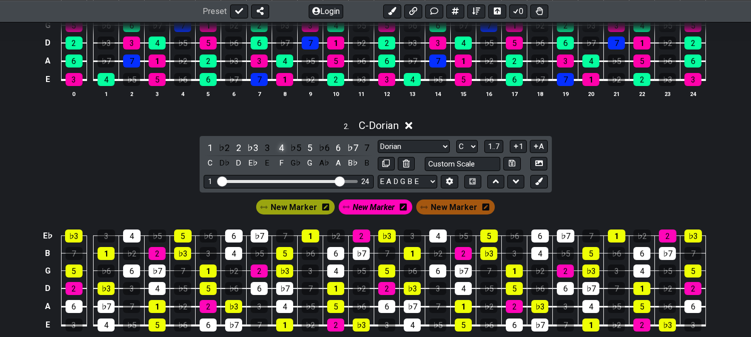
click at [282, 147] on div "4" at bounding box center [281, 148] width 13 height 14
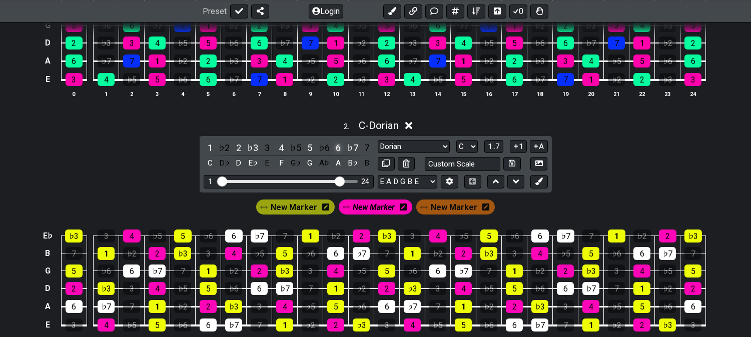
click at [339, 148] on div "6" at bounding box center [338, 148] width 13 height 14
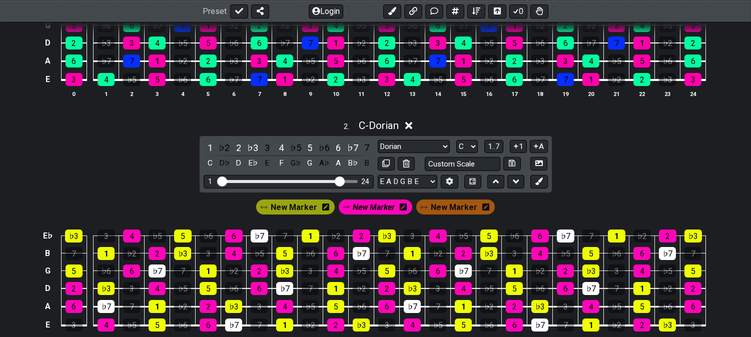
click at [484, 213] on icon at bounding box center [485, 207] width 7 height 15
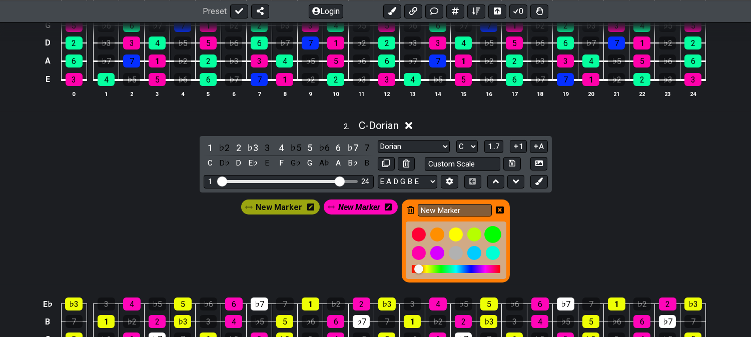
click at [491, 236] on div at bounding box center [492, 234] width 17 height 17
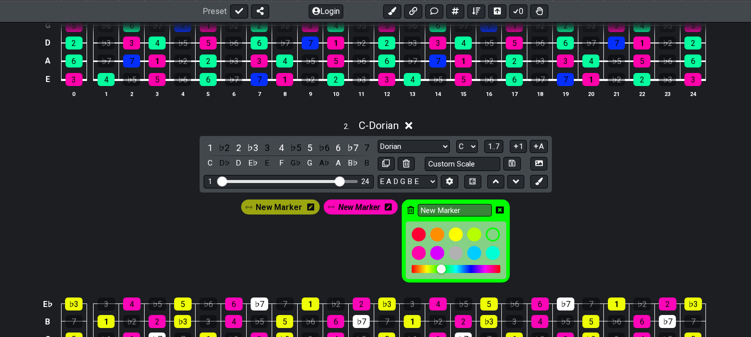
drag, startPoint x: 492, startPoint y: 216, endPoint x: 498, endPoint y: 210, distance: 8.5
click at [493, 216] on div "New Marker" at bounding box center [456, 242] width 108 height 84
click at [499, 209] on icon at bounding box center [500, 210] width 8 height 8
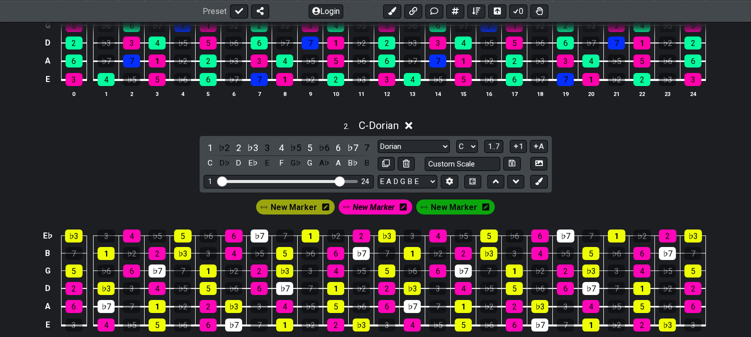
click at [442, 215] on span "New Marker" at bounding box center [454, 207] width 47 height 15
click at [352, 144] on div "♭7" at bounding box center [352, 148] width 13 height 14
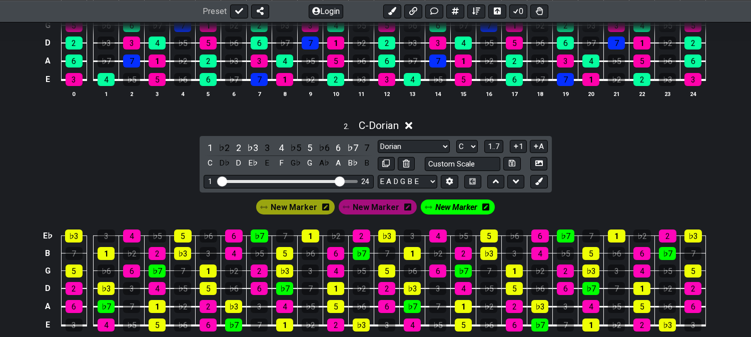
click at [447, 203] on span "New Marker" at bounding box center [456, 207] width 42 height 15
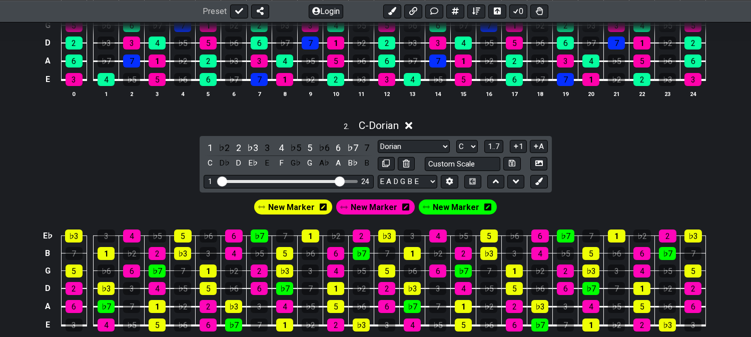
click at [381, 203] on span "New Marker" at bounding box center [374, 207] width 47 height 15
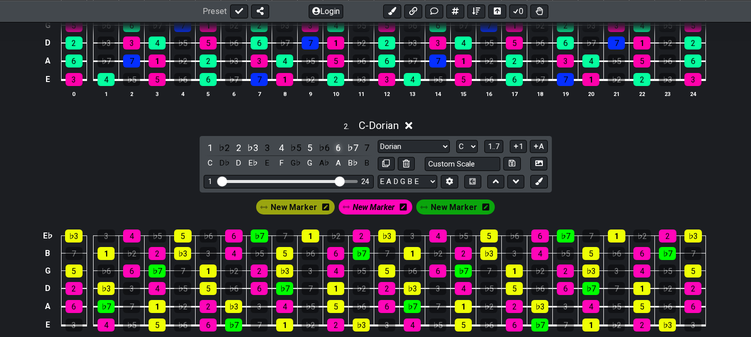
drag, startPoint x: 335, startPoint y: 145, endPoint x: 342, endPoint y: 146, distance: 7.1
click at [336, 145] on div "6" at bounding box center [338, 148] width 13 height 14
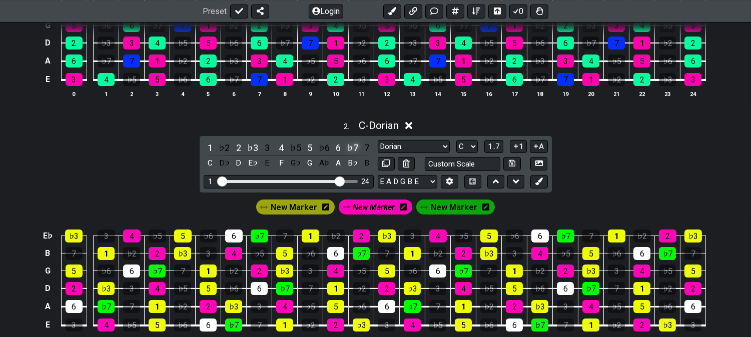
click at [348, 147] on div "♭7" at bounding box center [352, 148] width 13 height 14
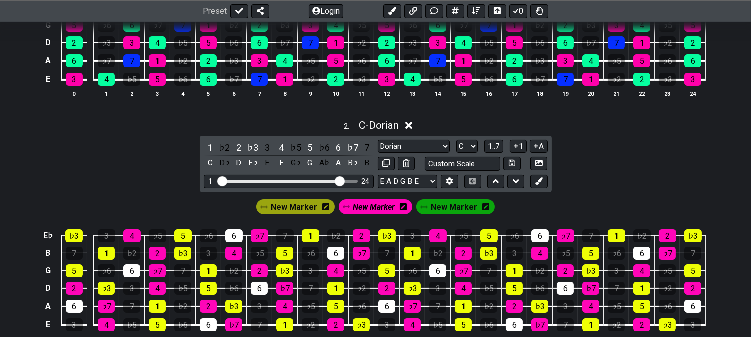
click at [458, 208] on span "New Marker" at bounding box center [454, 207] width 47 height 15
click at [337, 148] on div "6" at bounding box center [338, 148] width 13 height 14
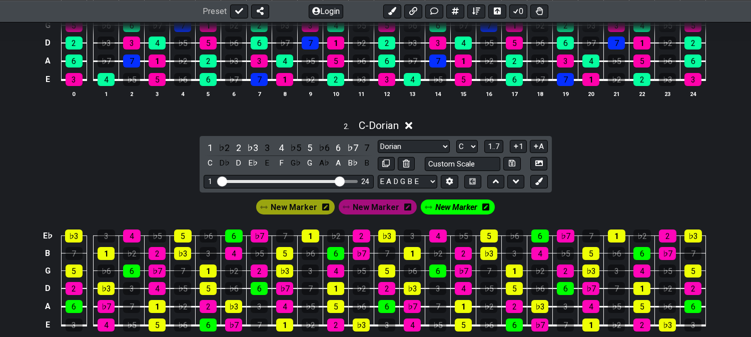
click at [443, 219] on td "4" at bounding box center [438, 228] width 26 height 18
click at [450, 209] on span "New Marker" at bounding box center [456, 207] width 42 height 15
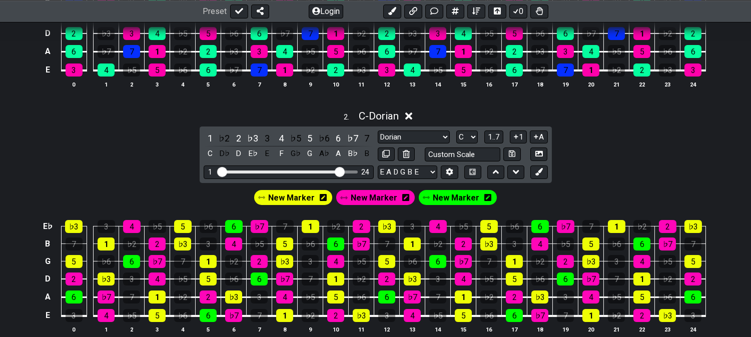
scroll to position [499, 0]
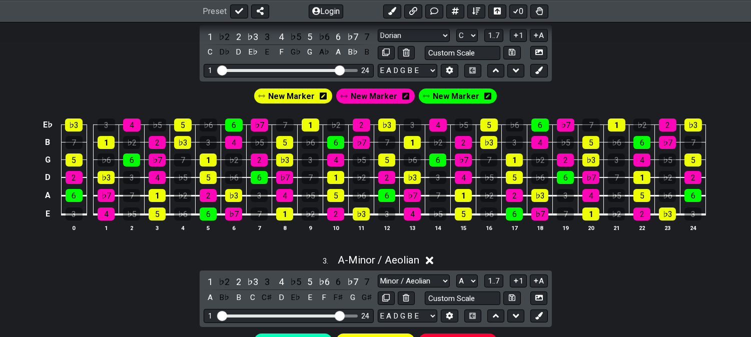
click at [116, 55] on div "2 . C - Dorian 1 ♭2 2 ♭3 3 4 ♭5 5 ♭6 6 ♭7 7 C D♭ D E♭ E F G♭ G A♭ A B♭ B Minor …" at bounding box center [375, 125] width 751 height 244
click at [104, 258] on div "3 . A - Minor / Aeolian" at bounding box center [375, 257] width 751 height 19
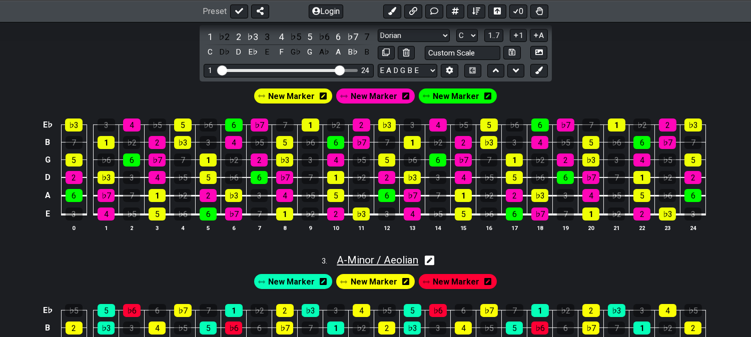
click at [347, 256] on span "A - Minor / Aeolian" at bounding box center [378, 260] width 82 height 12
select select "Minor / Aeolian"
select select "A"
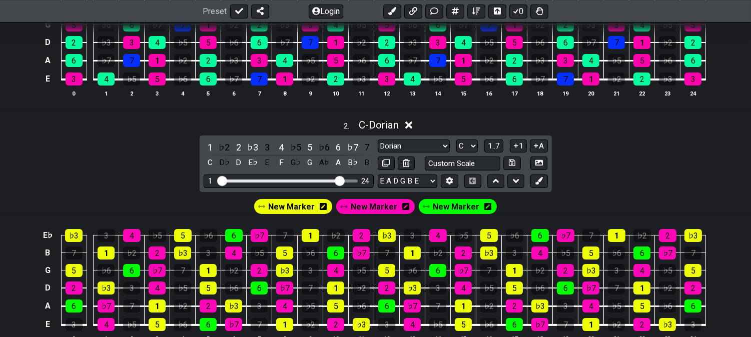
scroll to position [278, 0]
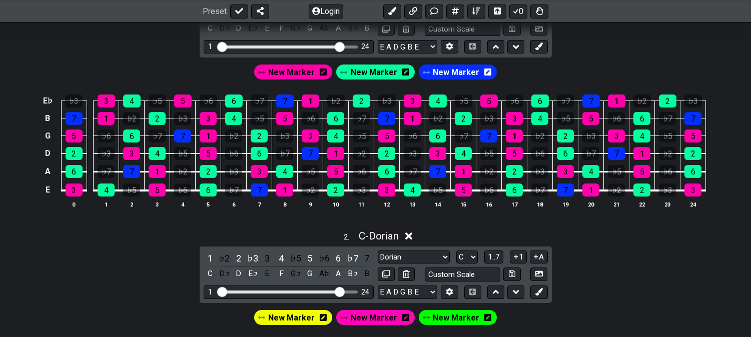
drag, startPoint x: 96, startPoint y: 279, endPoint x: 91, endPoint y: 229, distance: 50.3
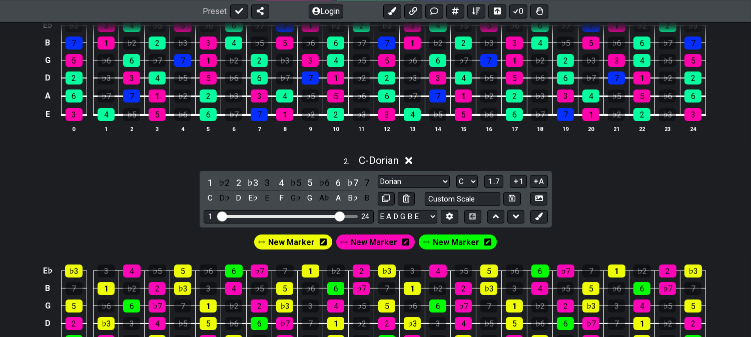
scroll to position [333, 0]
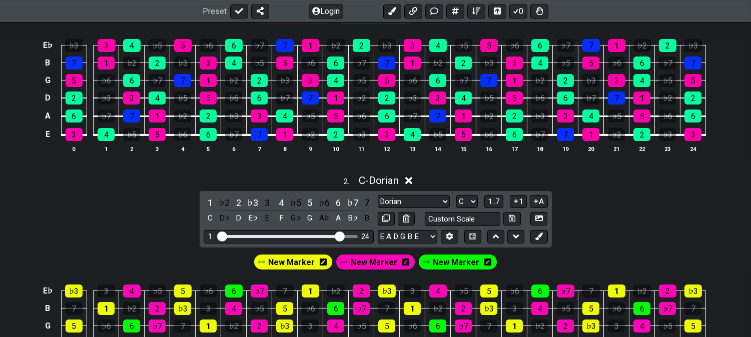
click at [89, 200] on div "2 . C - Dorian 1 ♭2 2 ♭3 3 4 ♭5 5 ♭6 6 ♭7 7 C D♭ D E♭ E F G♭ G A♭ A B♭ B Minor …" at bounding box center [375, 291] width 751 height 244
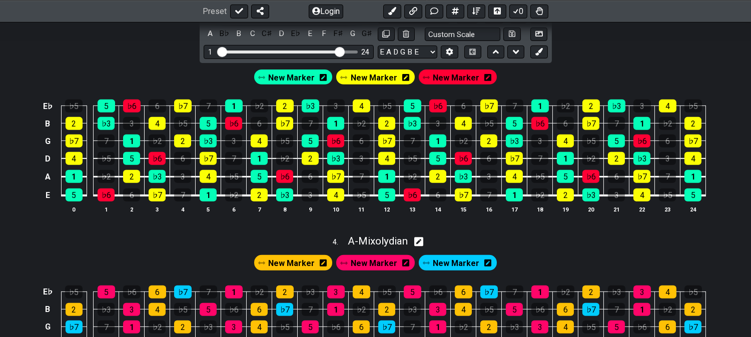
scroll to position [833, 0]
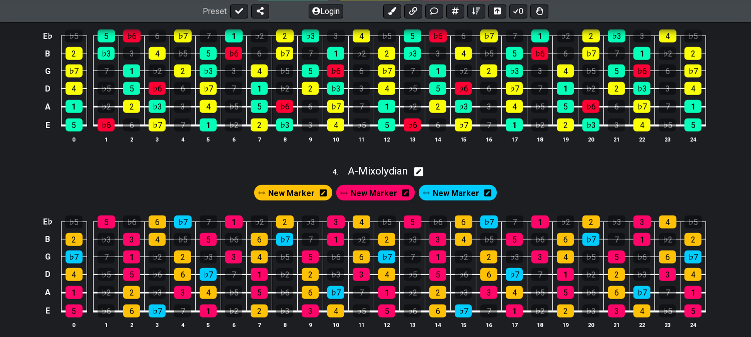
click at [202, 172] on div "4 . A - Mixolydian" at bounding box center [375, 168] width 751 height 19
select select "Mixolydian"
select select "A"
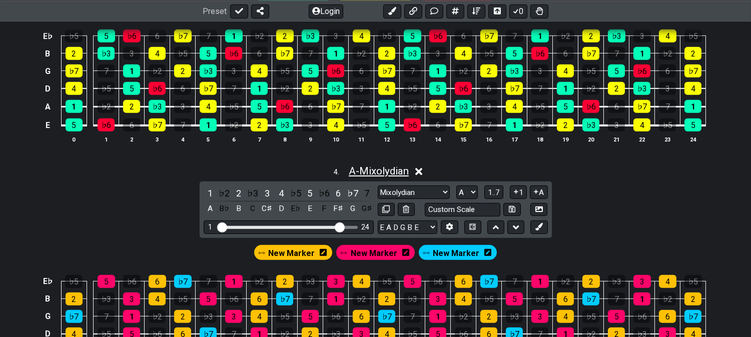
click at [372, 174] on span "A - Mixolydian" at bounding box center [379, 171] width 60 height 12
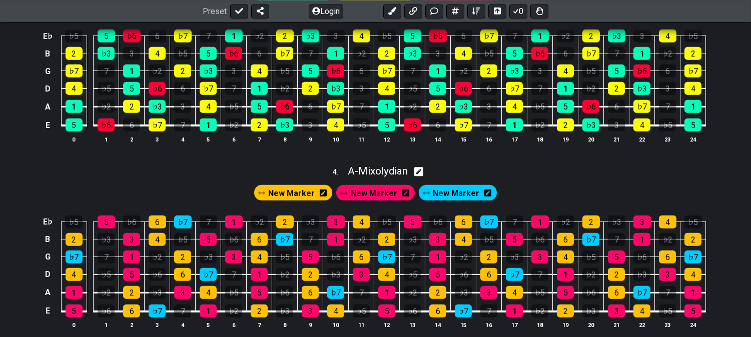
click at [31, 171] on div "4 . A - Mixolydian" at bounding box center [375, 168] width 751 height 19
select select "Mixolydian"
select select "A"
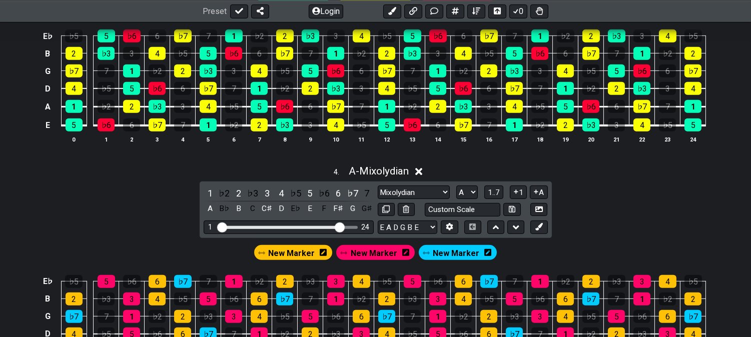
click at [88, 193] on div "4 . A - Mixolydian 1 ♭2 2 ♭3 3 4 ♭5 5 ♭6 6 ♭7 7 A B♭ B C C♯ D E♭ E F F♯ G G♯ Mi…" at bounding box center [375, 281] width 751 height 244
click at [157, 229] on div "4 . A - Mixolydian 1 ♭2 2 ♭3 3 4 ♭5 5 ♭6 6 ♭7 7 A B♭ B C C♯ D E♭ E F F♯ G G♯ Mi…" at bounding box center [375, 281] width 751 height 244
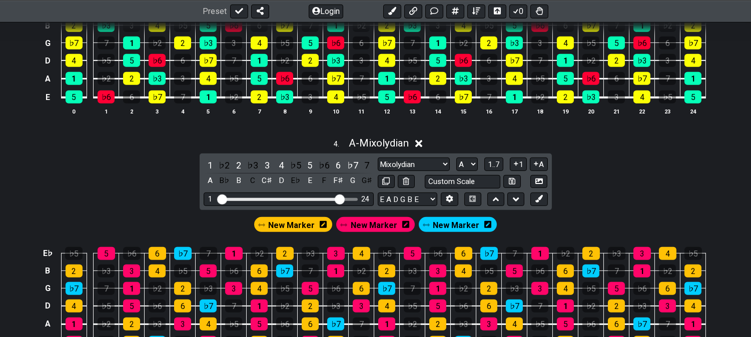
scroll to position [944, 0]
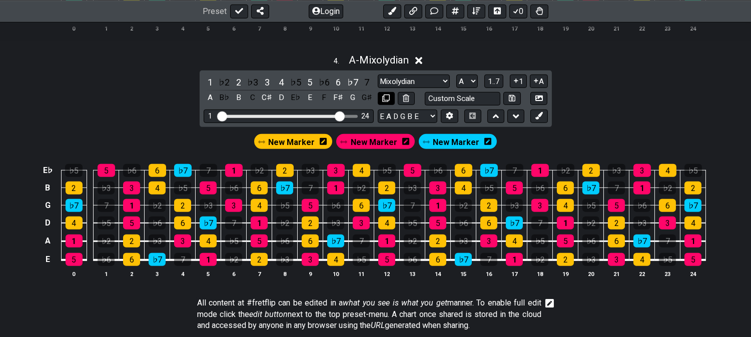
click at [391, 101] on button at bounding box center [386, 99] width 17 height 14
select select "Mixolydian"
select select "A"
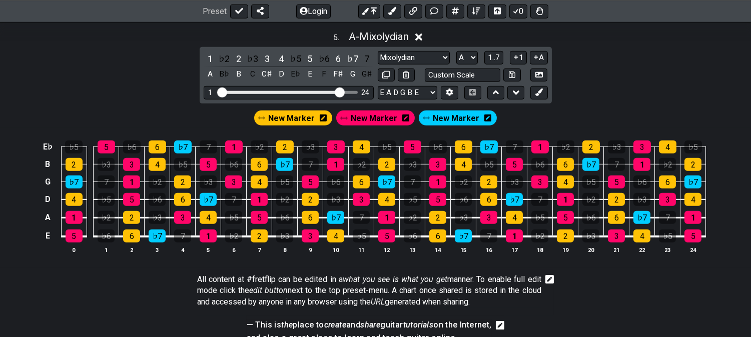
scroll to position [1223, 0]
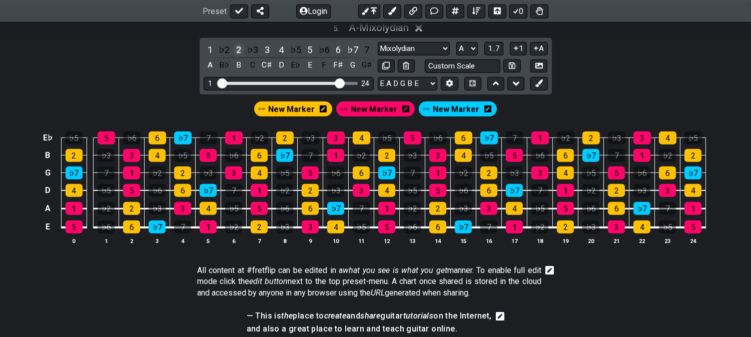
click at [238, 54] on div "2" at bounding box center [238, 50] width 13 height 14
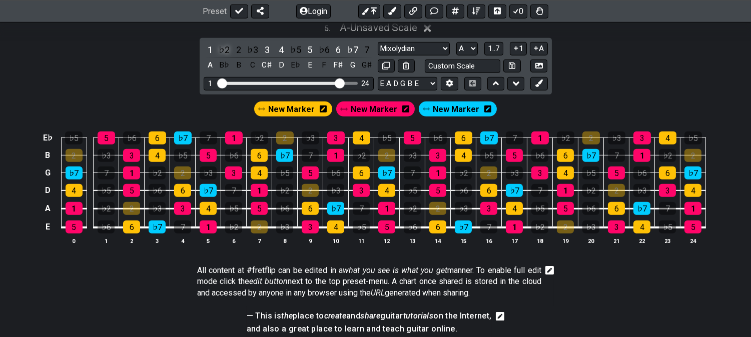
click at [228, 54] on div "♭2" at bounding box center [224, 50] width 13 height 14
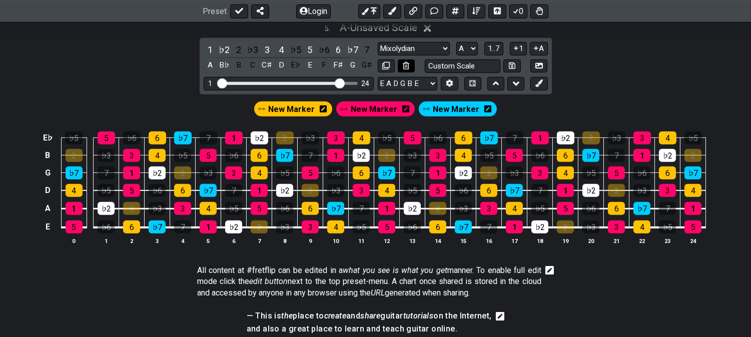
click at [405, 69] on icon at bounding box center [406, 66] width 7 height 8
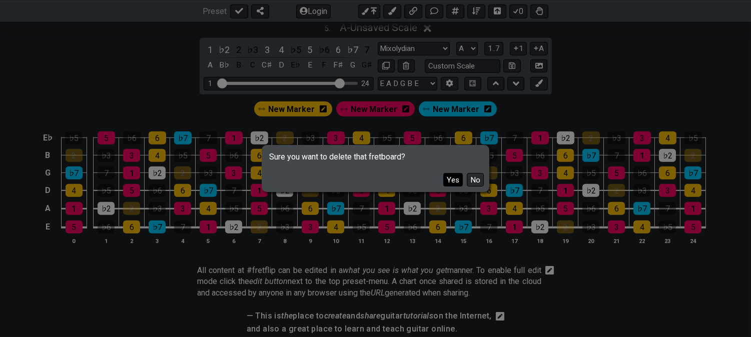
click at [460, 182] on button "Yes" at bounding box center [453, 180] width 20 height 14
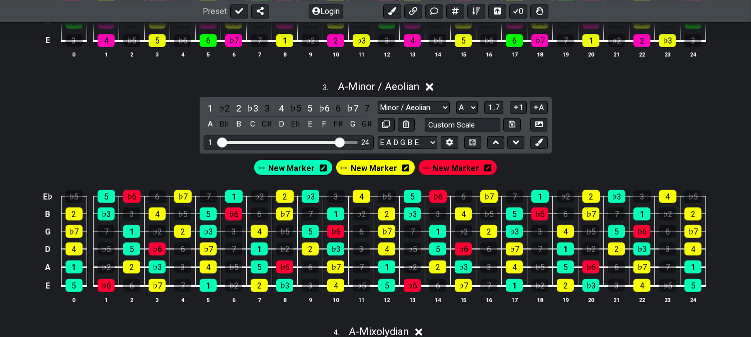
scroll to position [667, 0]
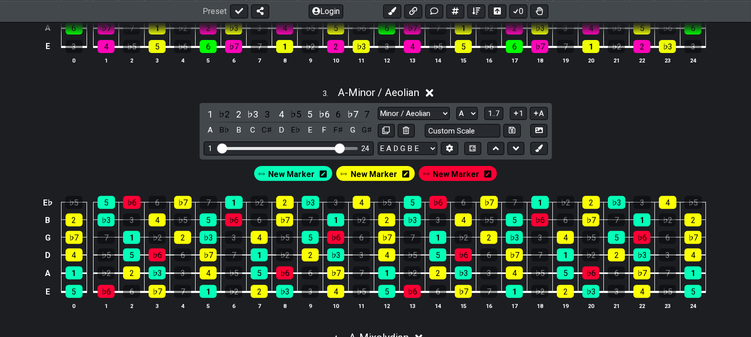
click at [0, 109] on div "3 . A - Minor / Aeolian 1 ♭2 2 ♭3 3 4 ♭5 5 ♭6 6 ♭7 7 A B♭ B C C♯ D E♭ E F F♯ G …" at bounding box center [375, 203] width 751 height 244
